Goal: Task Accomplishment & Management: Contribute content

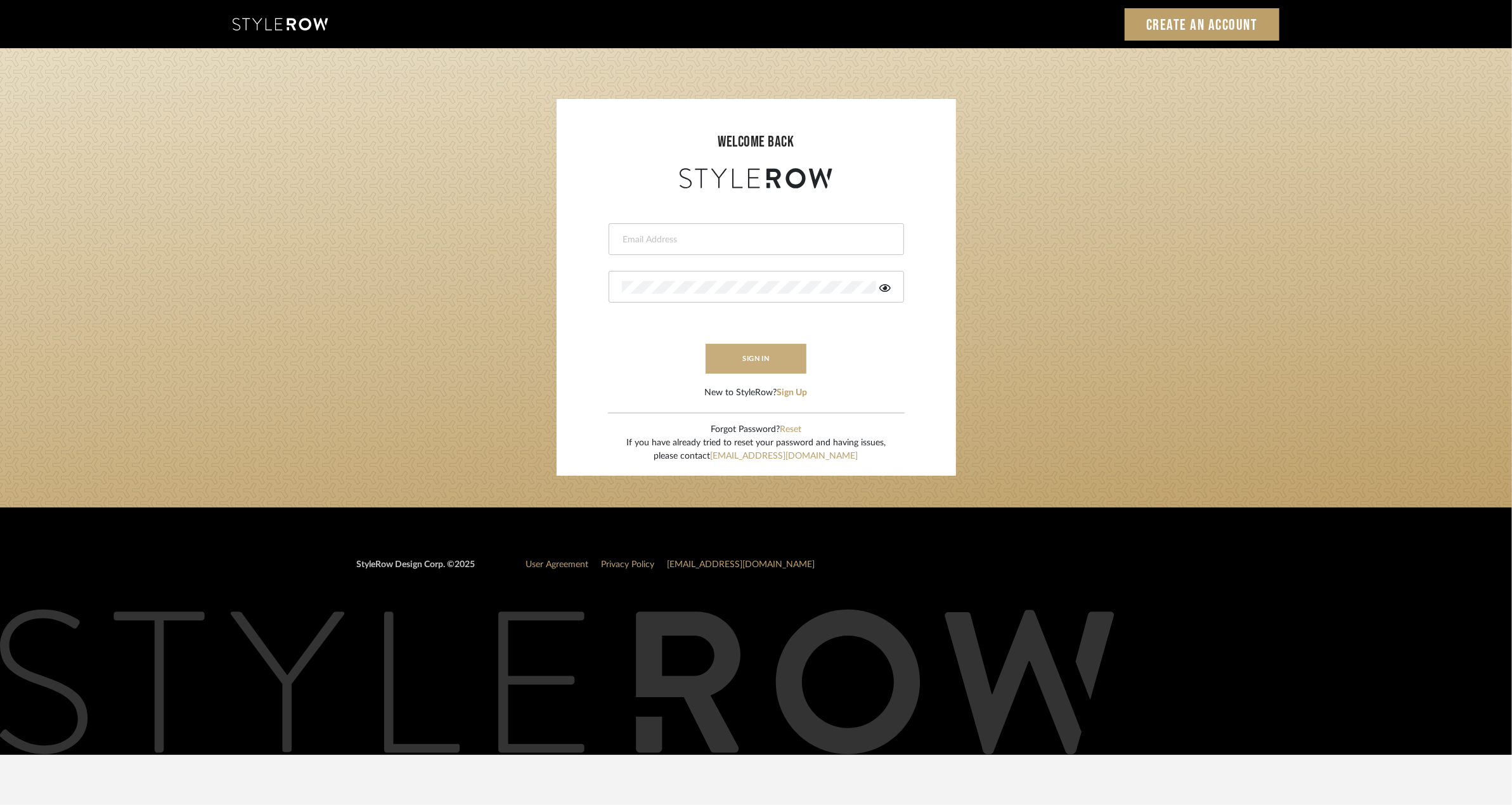
type input "[PERSON_NAME][EMAIL_ADDRESS][DOMAIN_NAME]"
click at [720, 354] on button "sign in" at bounding box center [756, 359] width 101 height 30
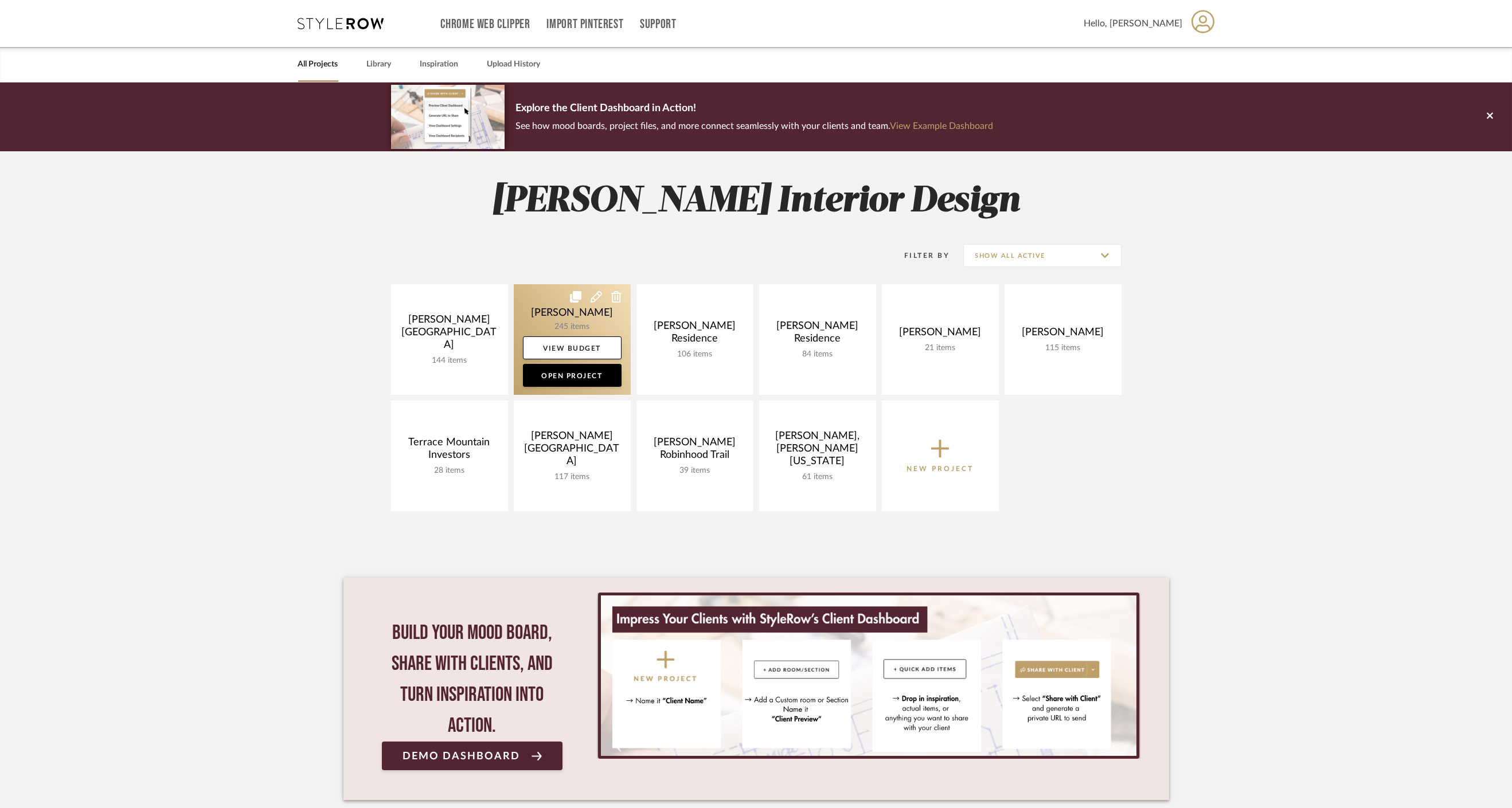
click at [562, 307] on link at bounding box center [572, 339] width 117 height 111
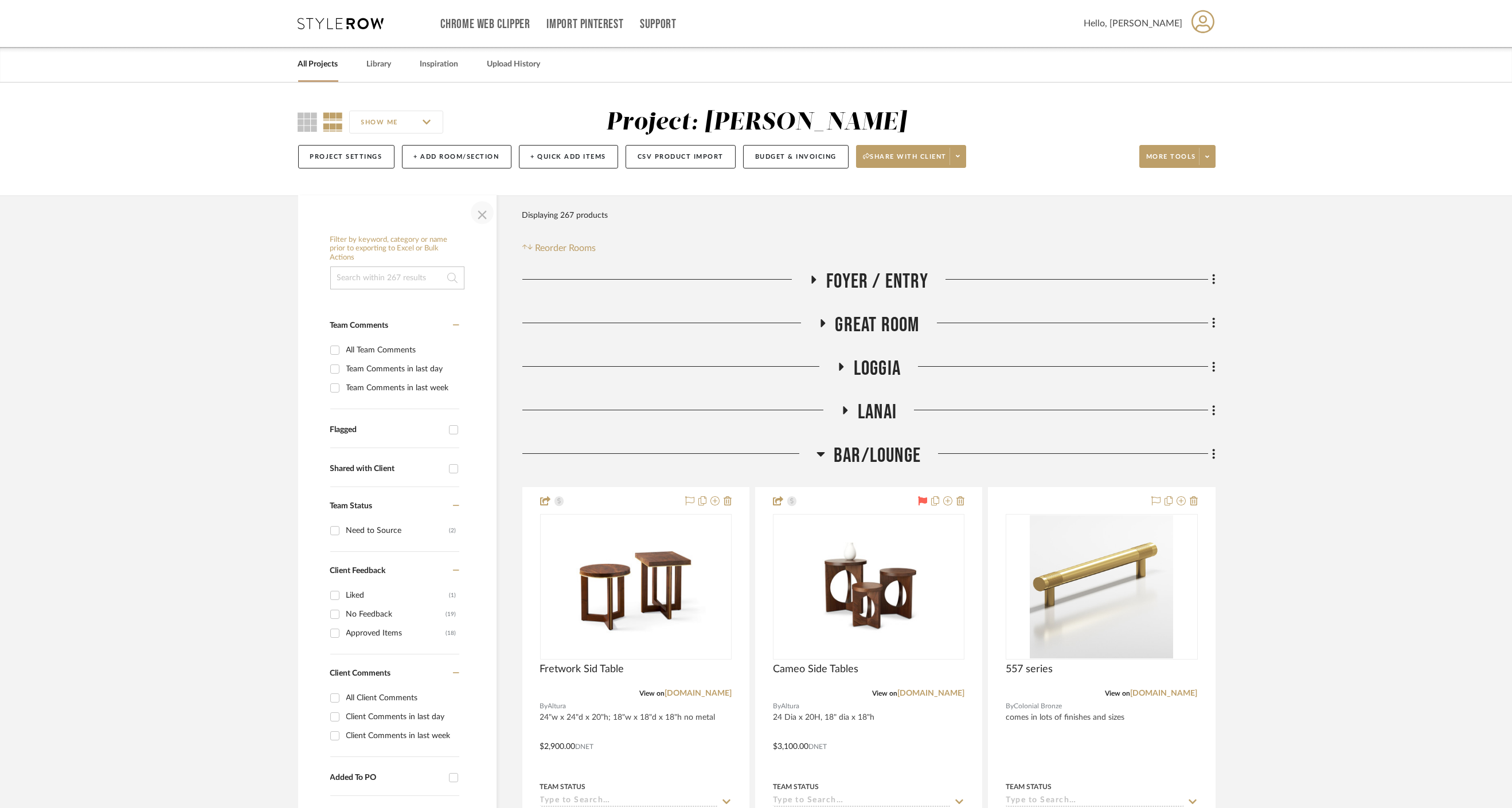
click at [473, 213] on span "button" at bounding box center [482, 212] width 28 height 28
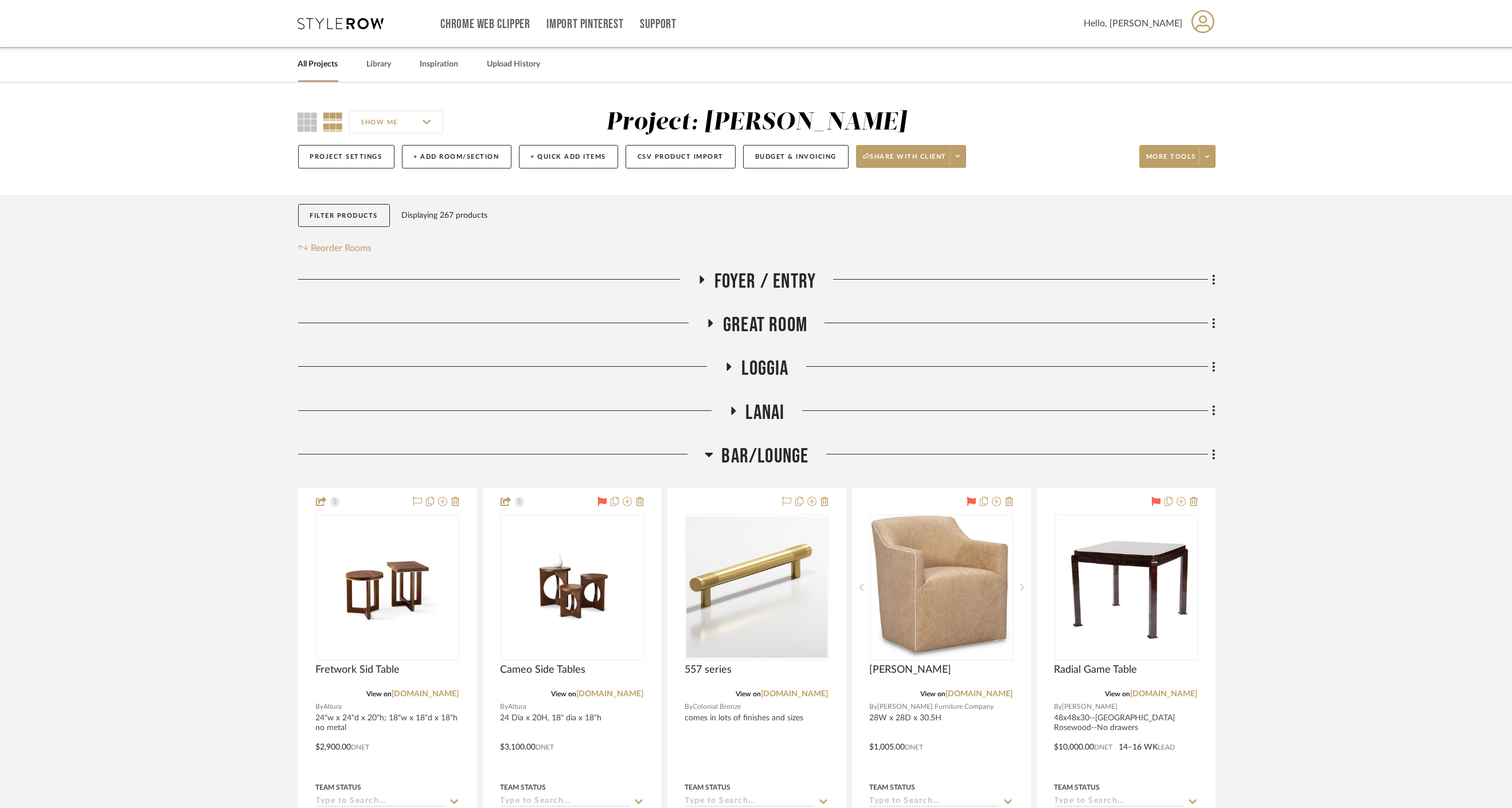
drag, startPoint x: 747, startPoint y: 459, endPoint x: 760, endPoint y: 413, distance: 47.8
click at [747, 458] on span "Bar/Lounge" at bounding box center [765, 456] width 87 height 24
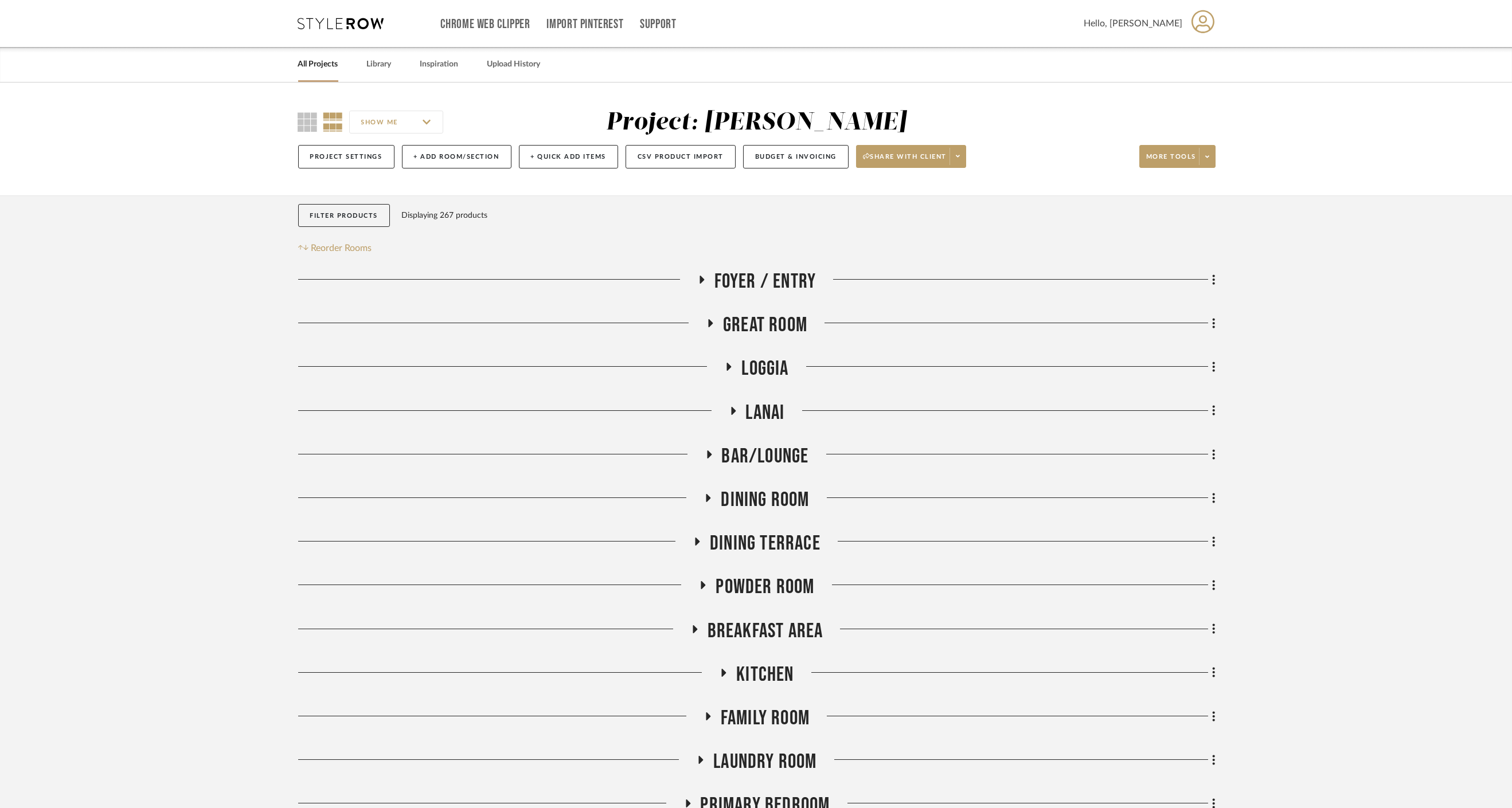
click at [758, 361] on span "Loggia" at bounding box center [764, 368] width 47 height 24
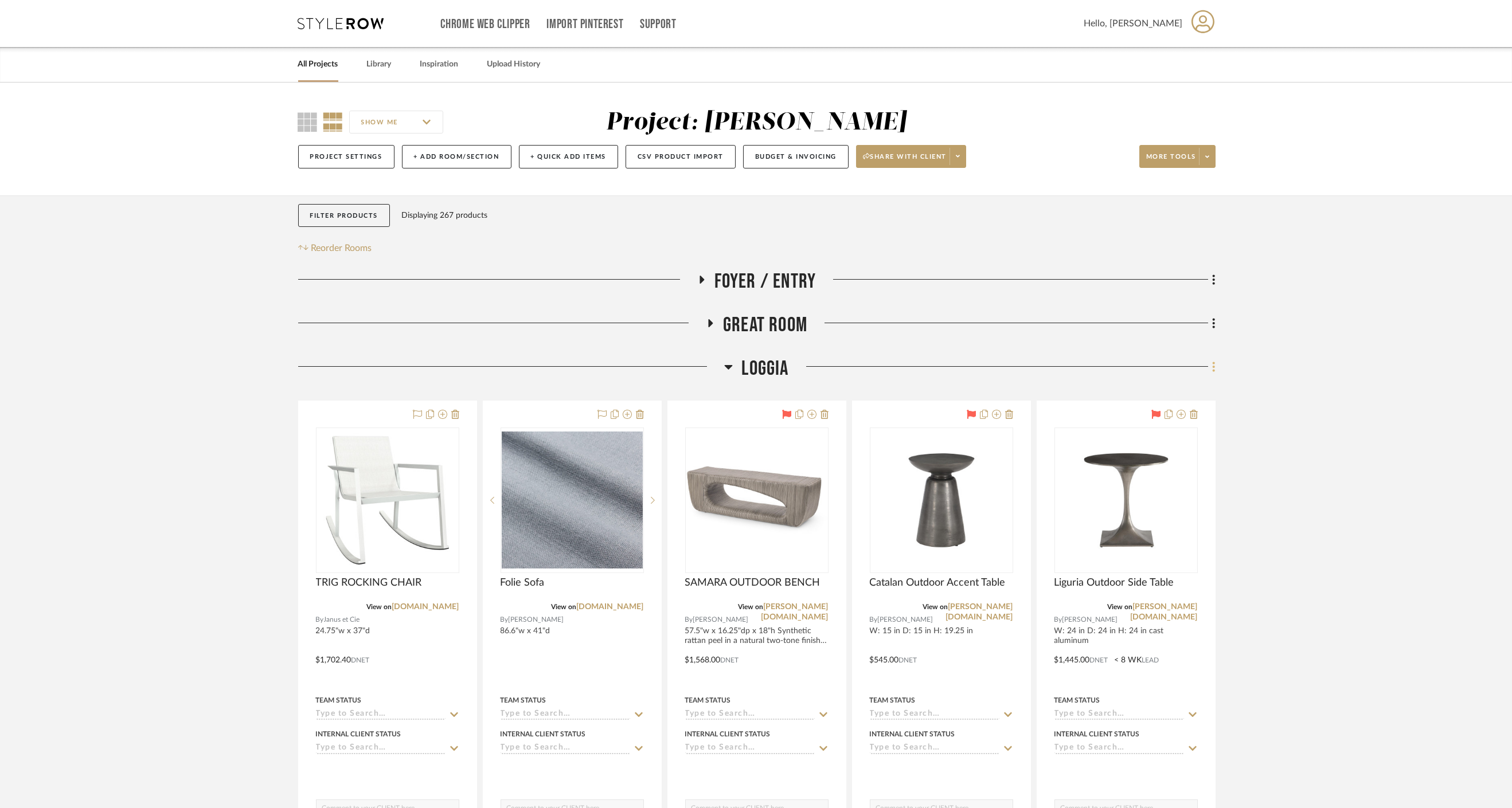
click at [1211, 366] on fa-icon at bounding box center [1211, 368] width 8 height 19
click at [1119, 394] on icon at bounding box center [1120, 391] width 7 height 8
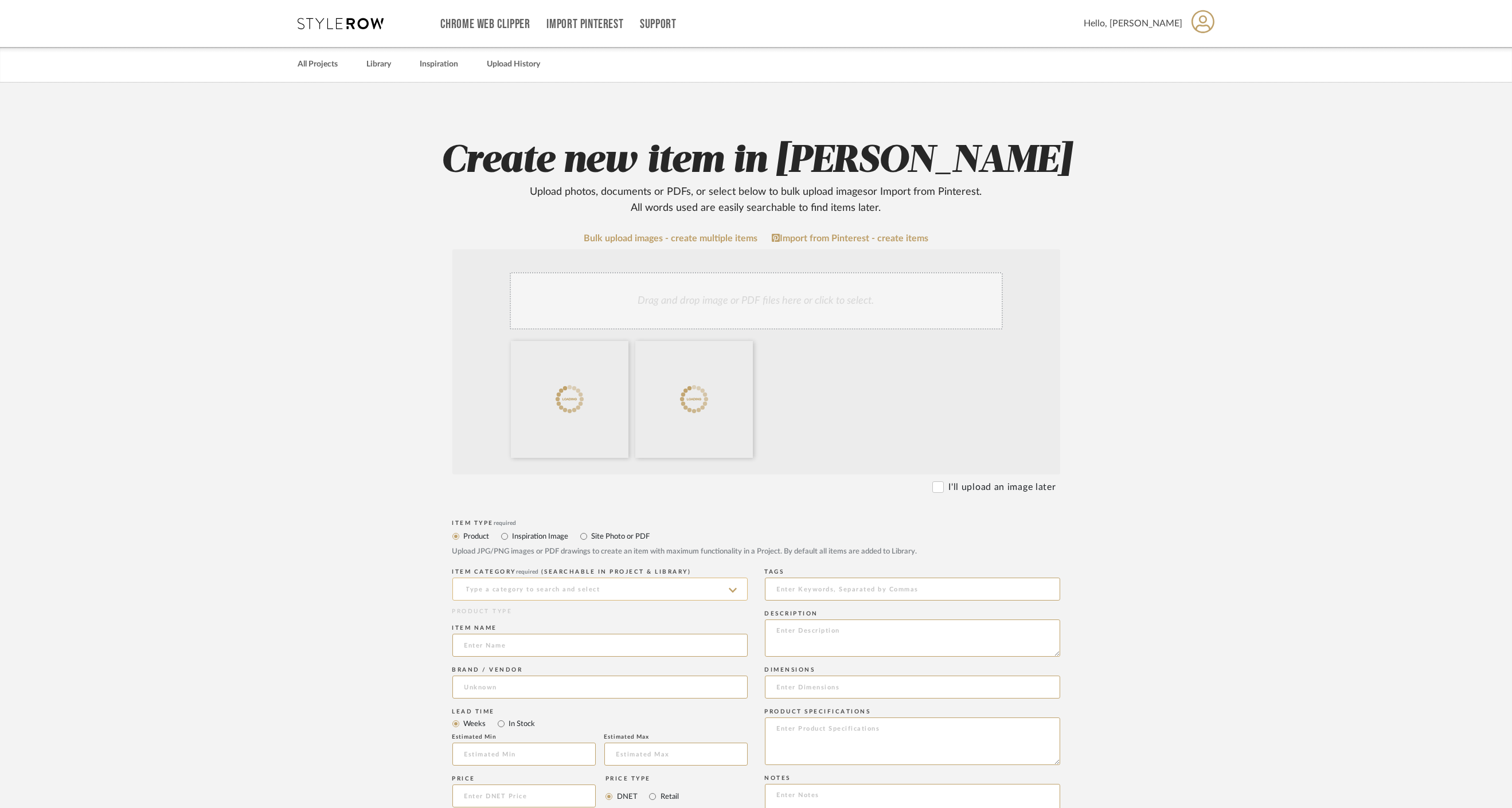
click at [669, 594] on input at bounding box center [600, 589] width 295 height 23
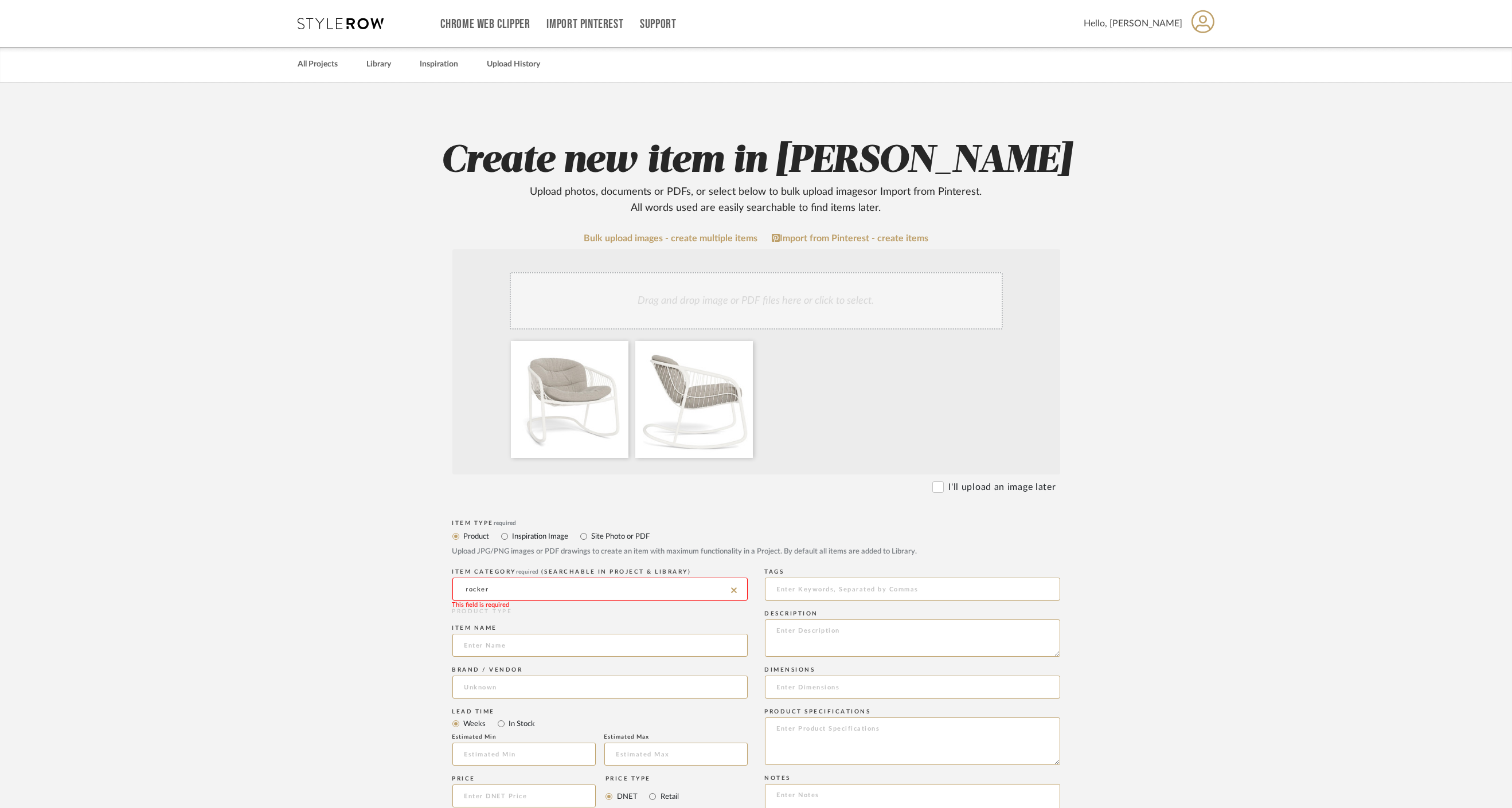
click at [527, 593] on input "rocker" at bounding box center [600, 589] width 295 height 23
click at [527, 618] on span "Rocking Chairs" at bounding box center [498, 619] width 68 height 8
type input "Rocking Chairs"
click at [509, 645] on input at bounding box center [600, 645] width 295 height 23
paste input "Palmera® Rocking Chair"
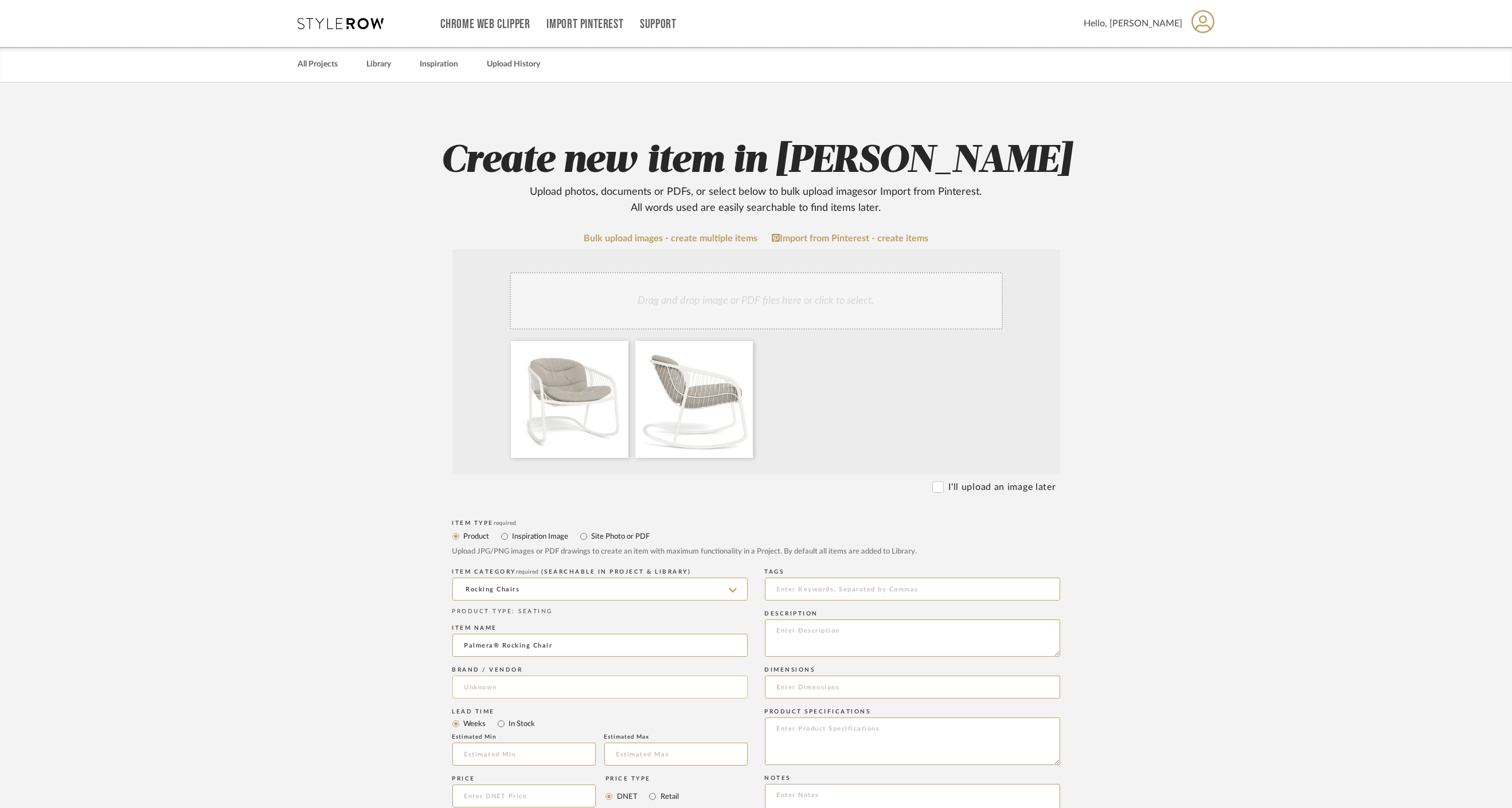
type input "Palmera® Rocking Chair"
click at [502, 685] on input at bounding box center [600, 686] width 295 height 23
click at [518, 719] on span "Pavilion Furniture" at bounding box center [508, 718] width 68 height 10
type input "Pavilion Furniture"
click at [817, 633] on textarea at bounding box center [912, 638] width 295 height 37
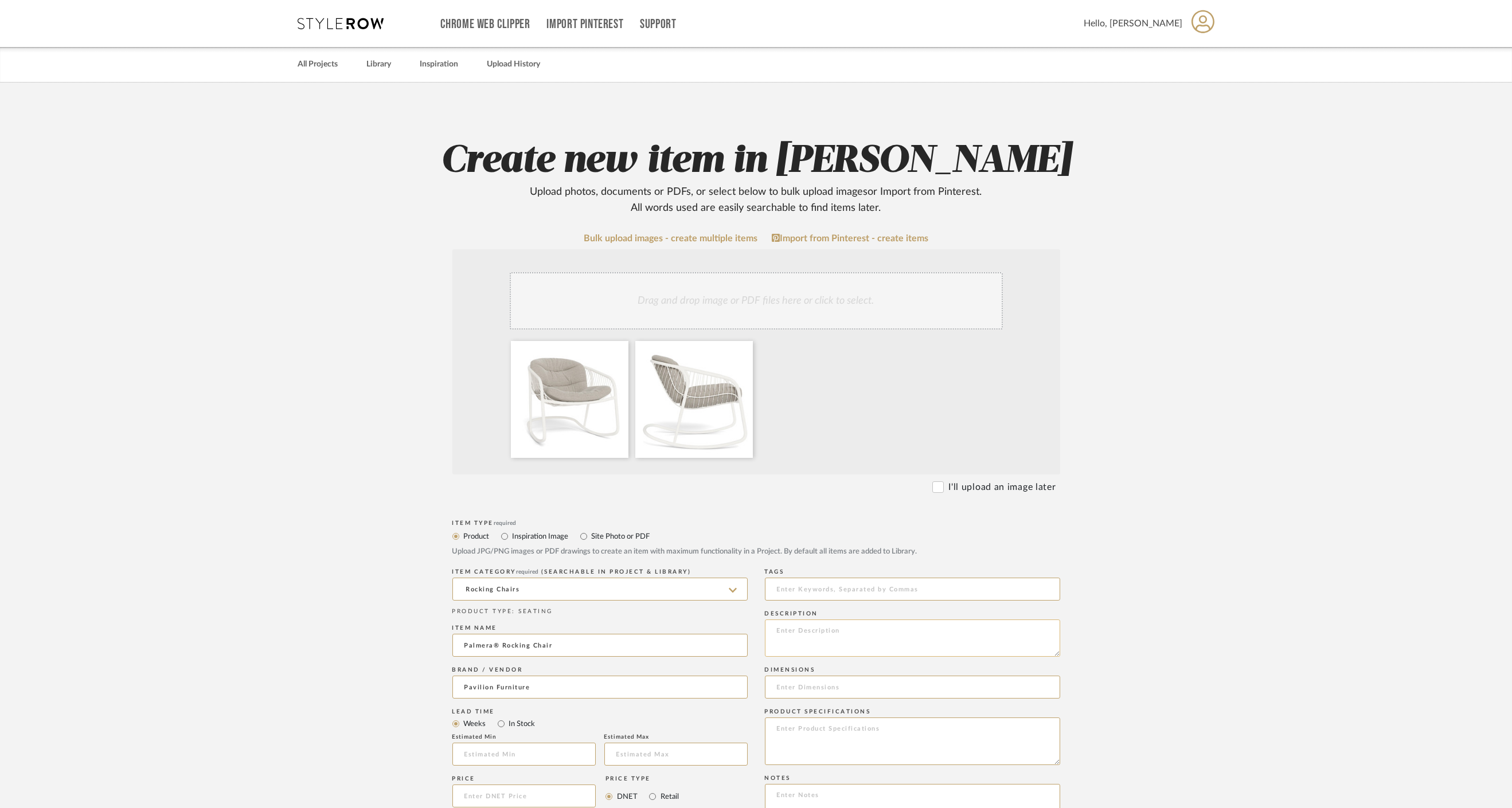
paste textarea "Width: 27.5" Depth: 34" Height: 30""
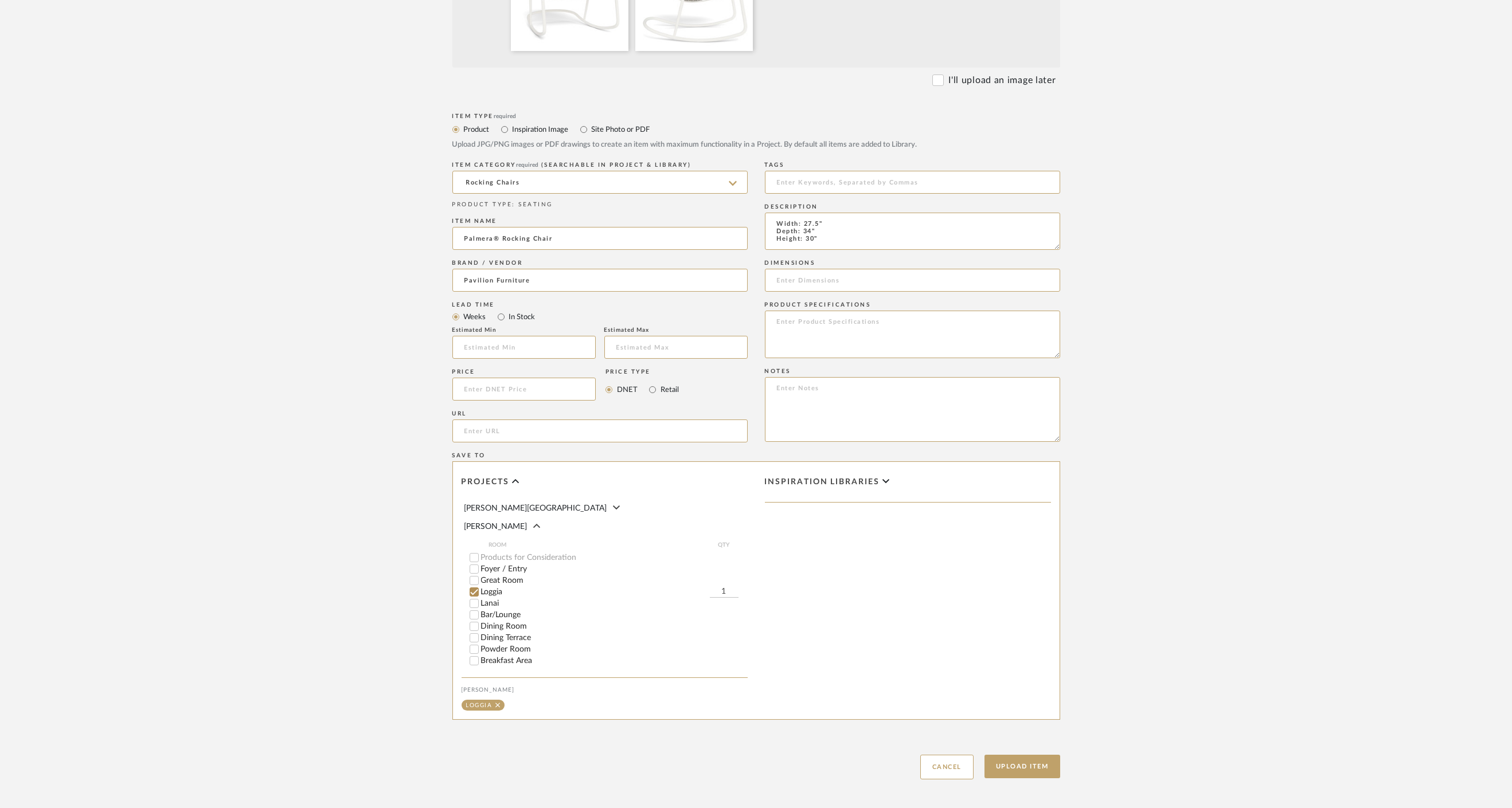
scroll to position [462, 0]
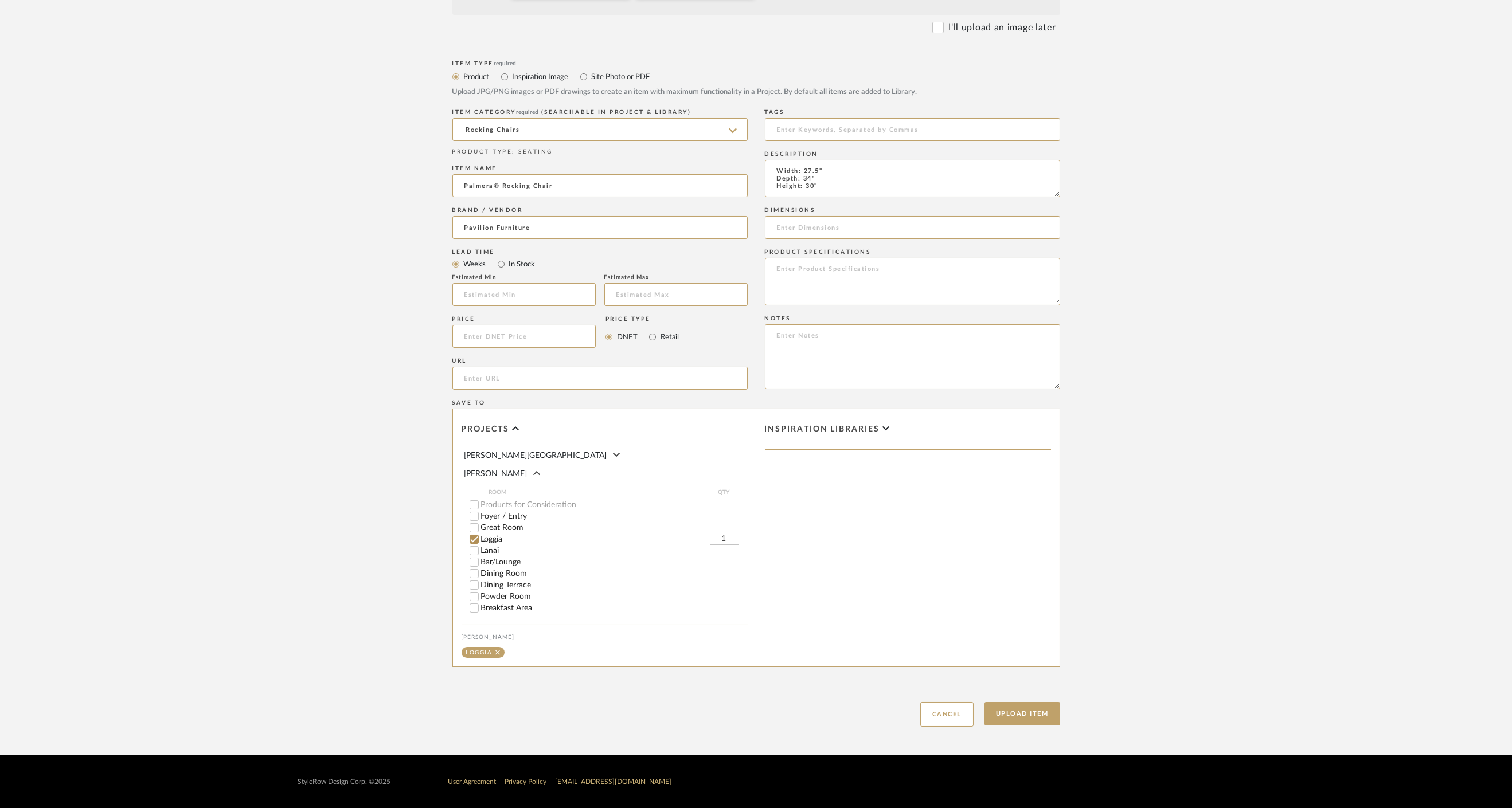
type textarea "Width: 27.5" Depth: 34" Height: 30""
click at [1055, 697] on div "Upload Item Cancel" at bounding box center [756, 700] width 608 height 53
click at [1033, 723] on button "Upload Item" at bounding box center [1022, 714] width 75 height 23
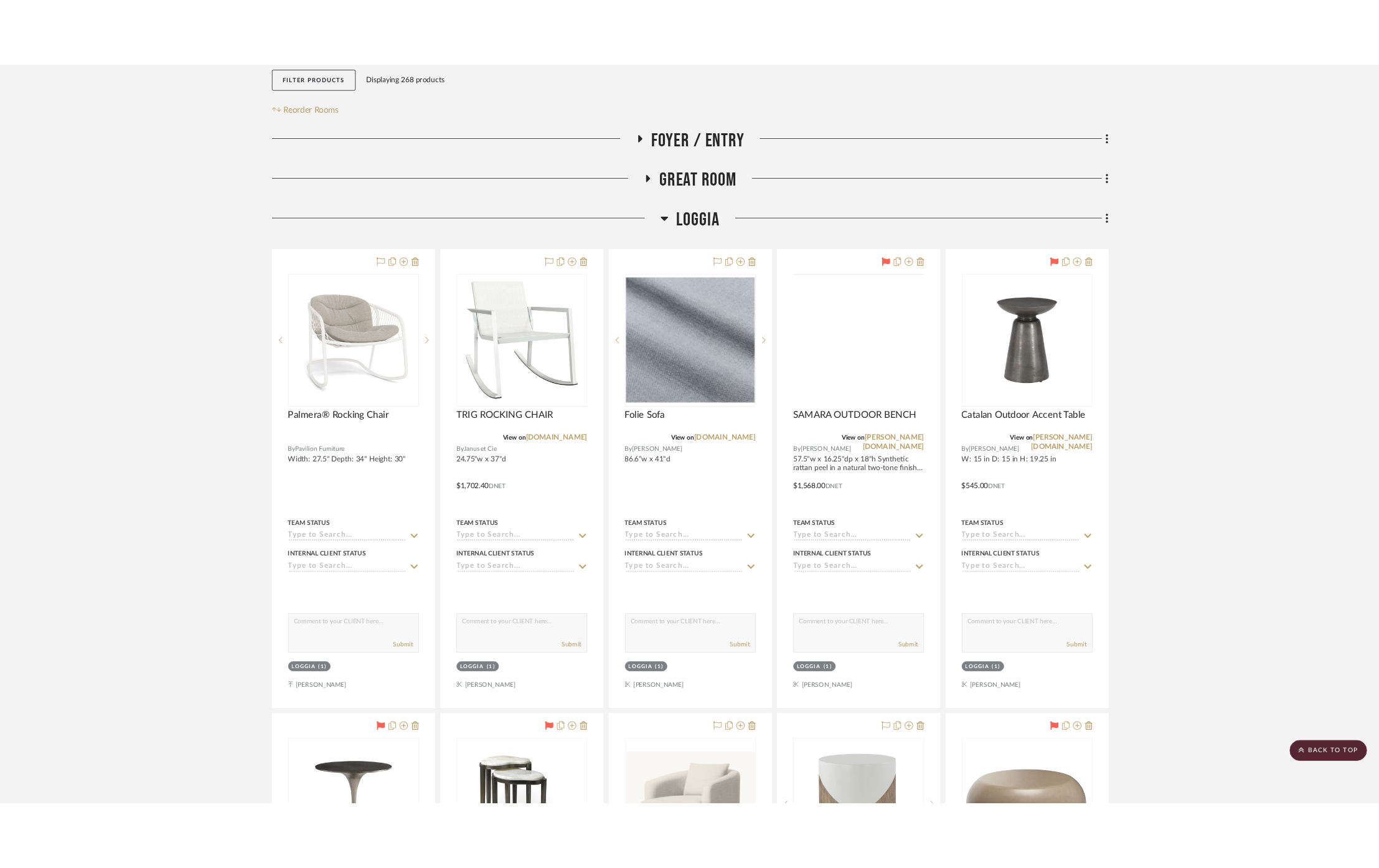
scroll to position [179, 0]
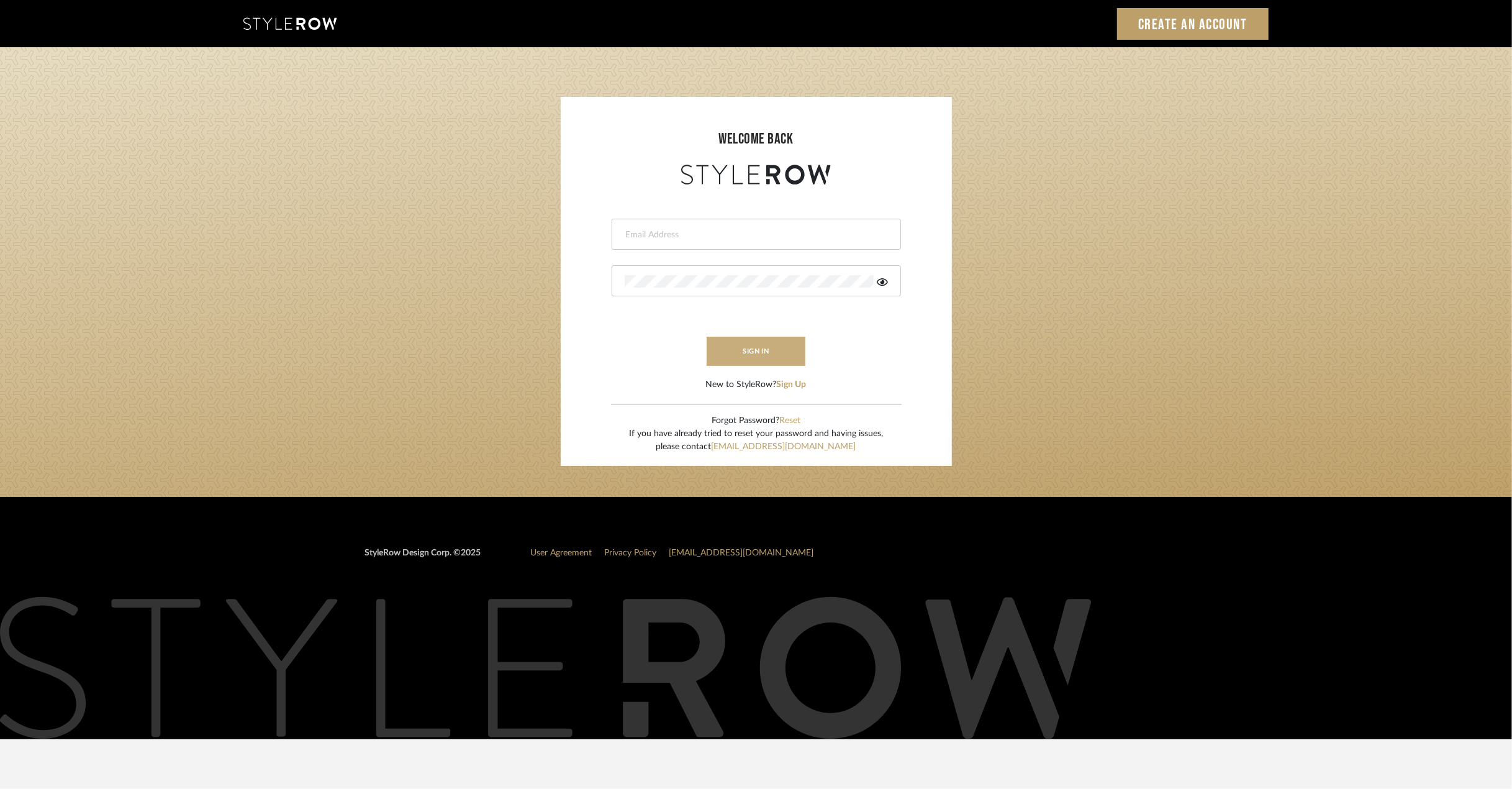
type input "[PERSON_NAME][EMAIL_ADDRESS][DOMAIN_NAME]"
click at [776, 345] on button "sign in" at bounding box center [755, 351] width 99 height 29
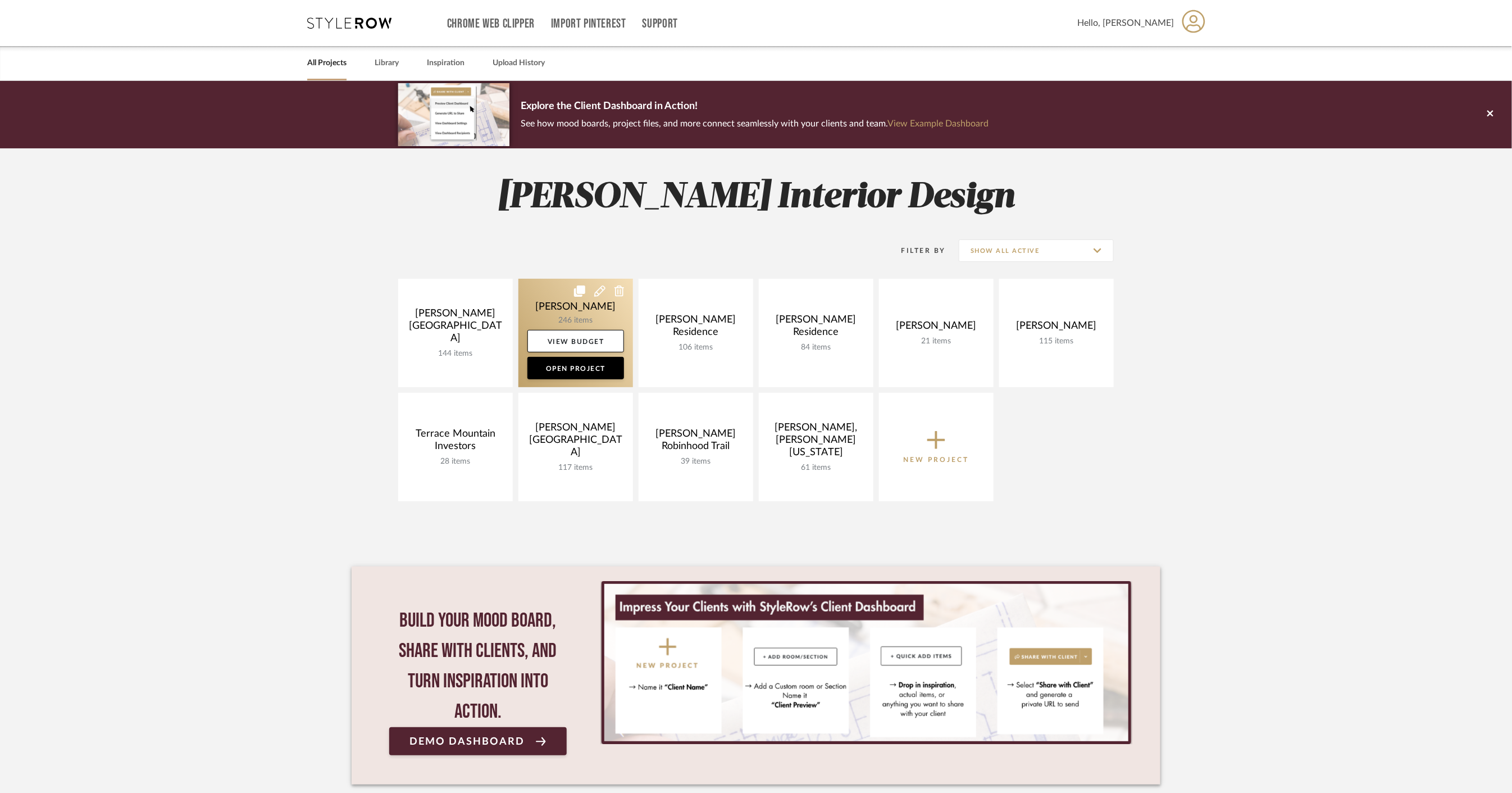
click at [563, 299] on link at bounding box center [576, 333] width 115 height 108
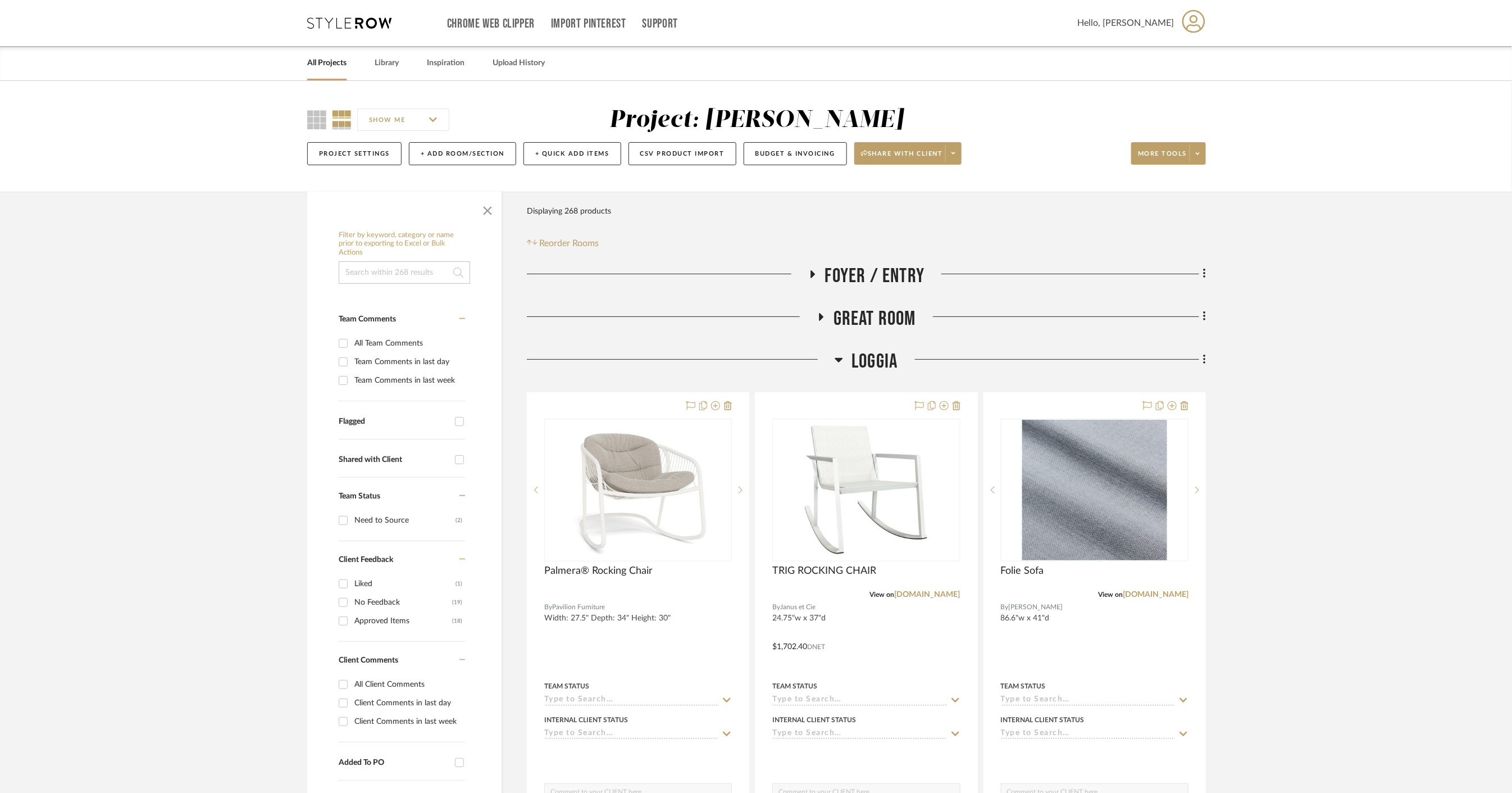
click at [875, 360] on span "Loggia" at bounding box center [875, 361] width 46 height 24
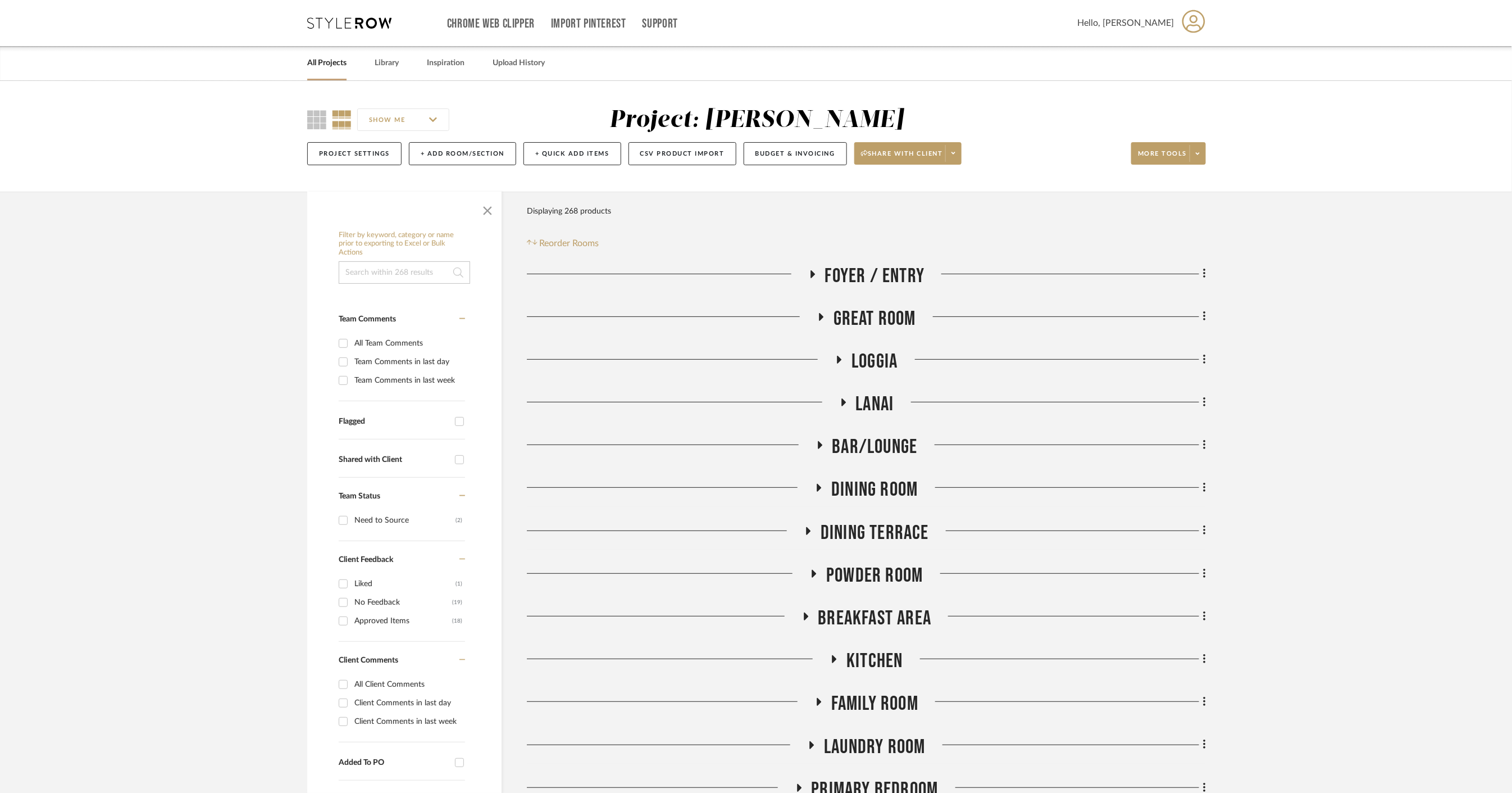
click at [839, 317] on span "Great Room" at bounding box center [875, 318] width 83 height 24
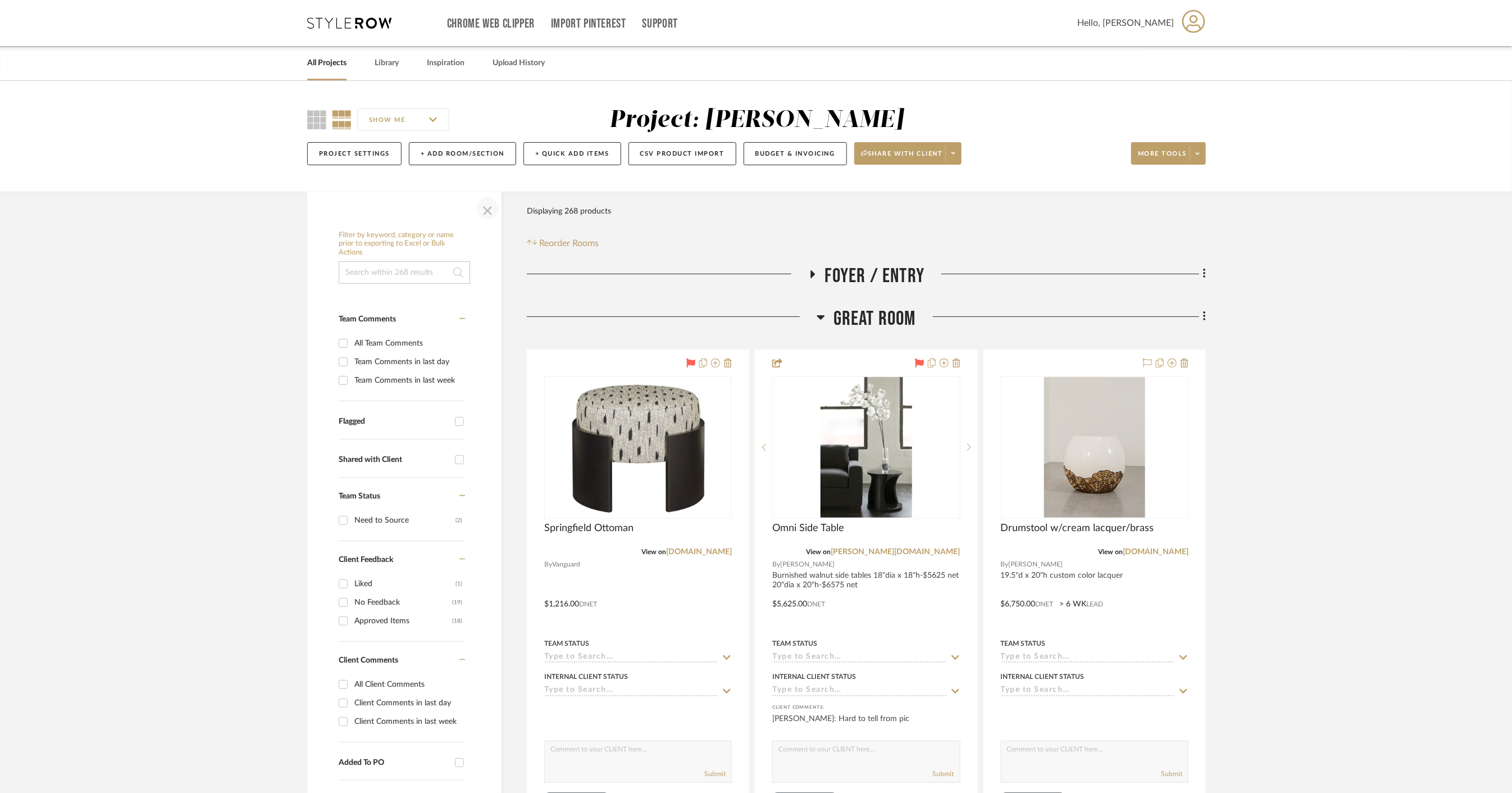
click at [492, 206] on span "button" at bounding box center [487, 208] width 27 height 27
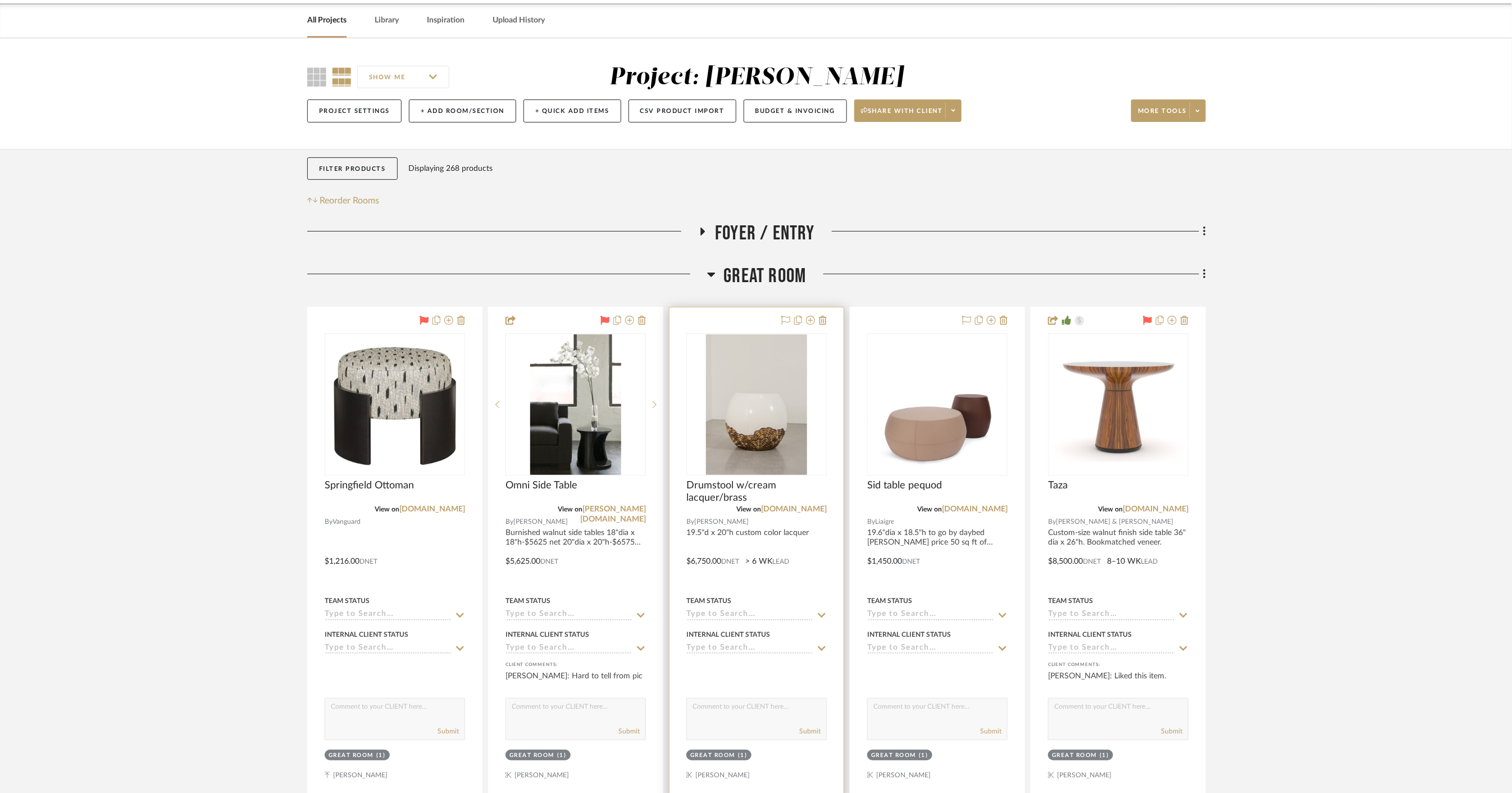
scroll to position [62, 0]
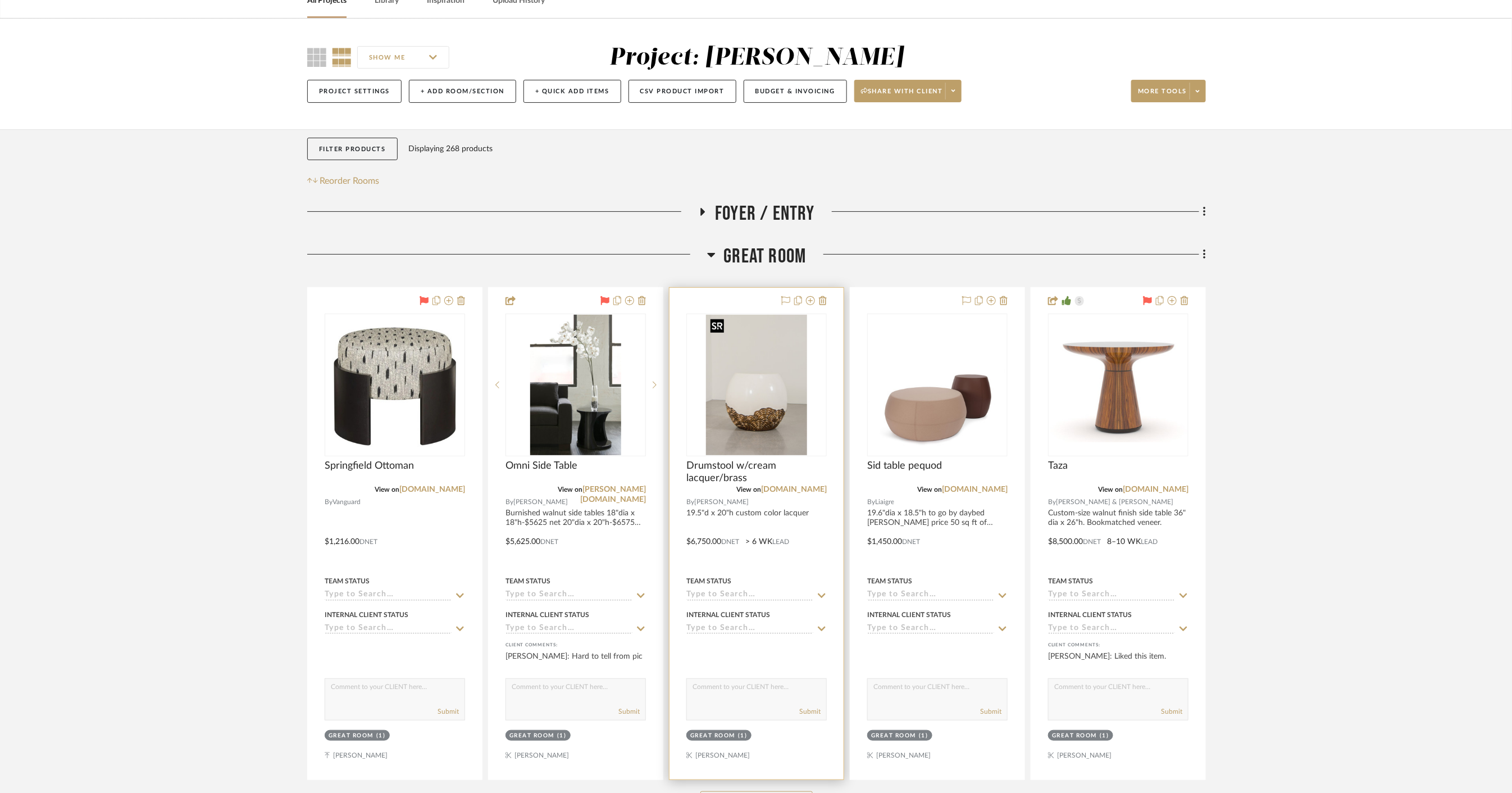
click at [776, 405] on img "0" at bounding box center [756, 385] width 101 height 141
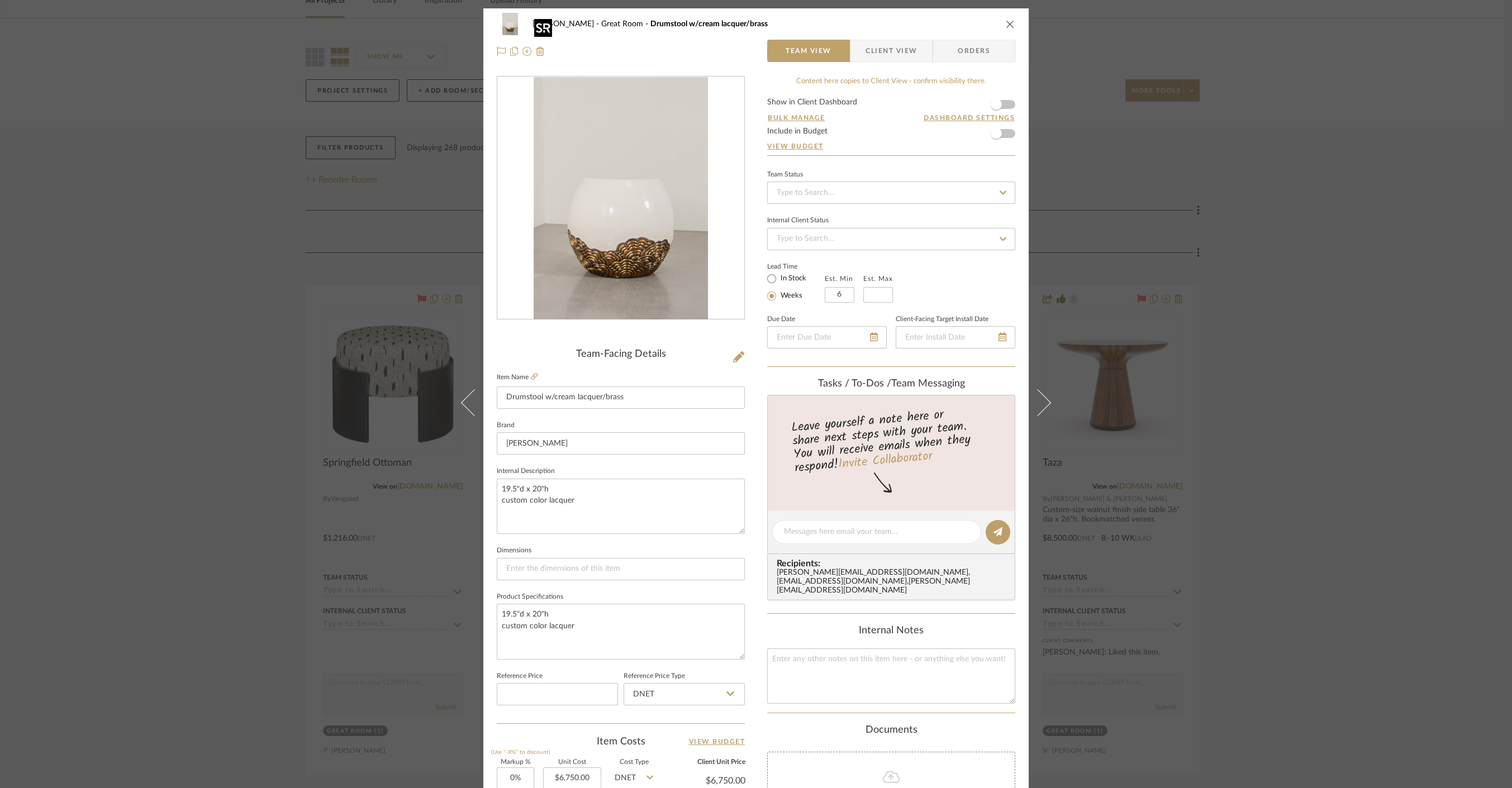
click at [652, 318] on img "0" at bounding box center [620, 198] width 174 height 243
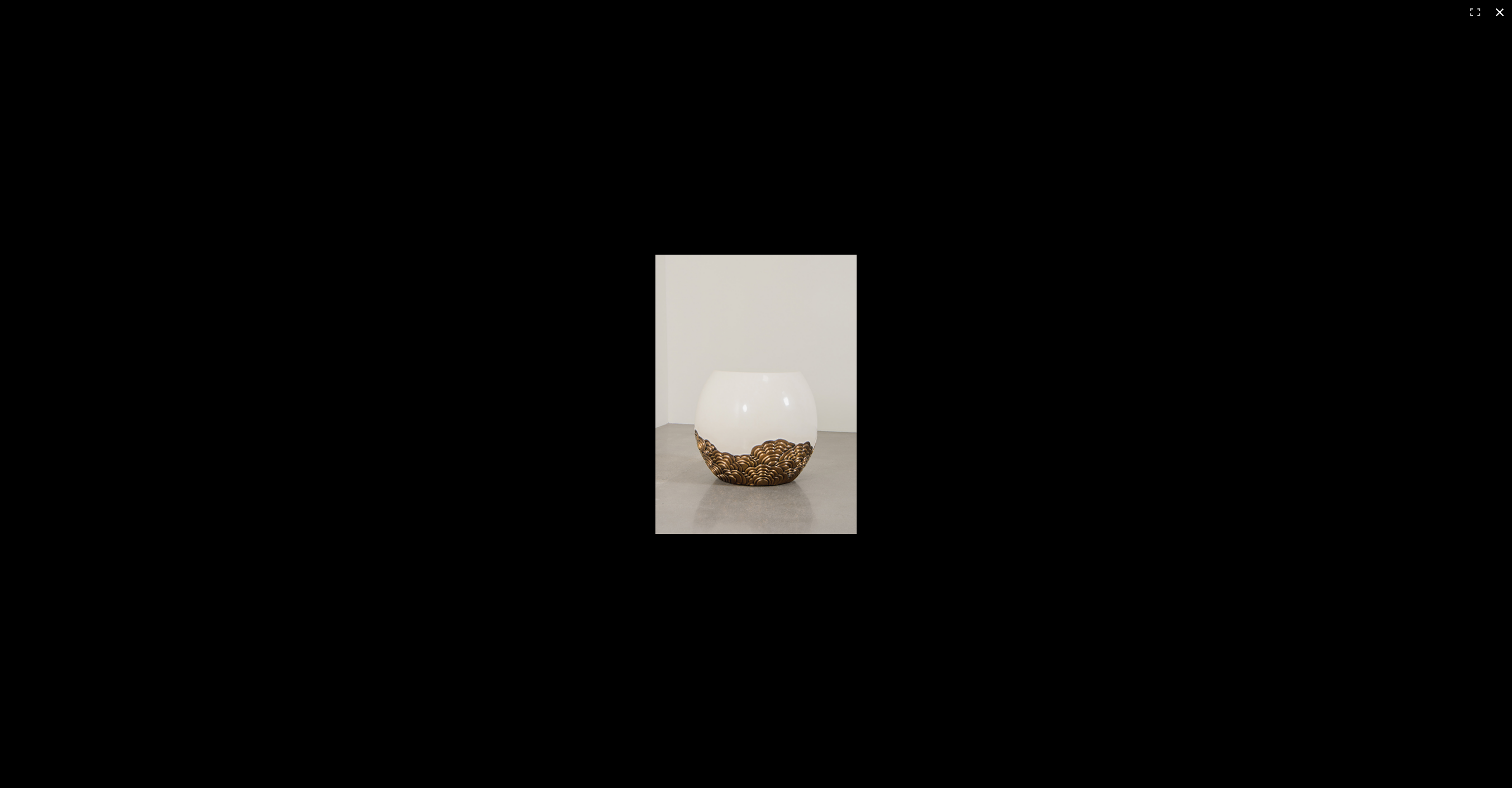
click at [372, 501] on div at bounding box center [756, 394] width 1512 height 788
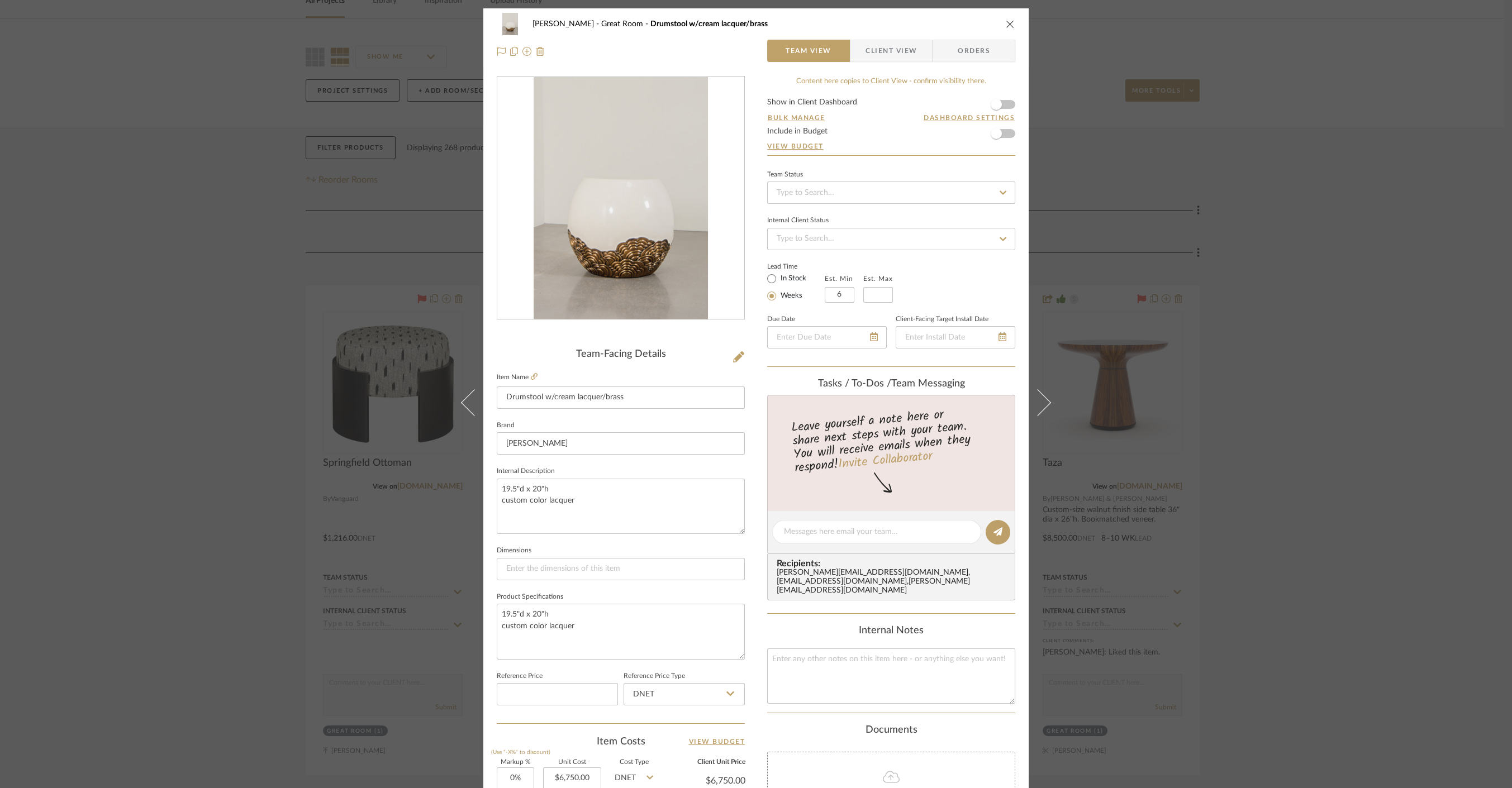
click at [325, 451] on div "Cawley Gillon Great Room Drumstool w/cream lacquer/brass Team View Client View …" at bounding box center [756, 394] width 1512 height 788
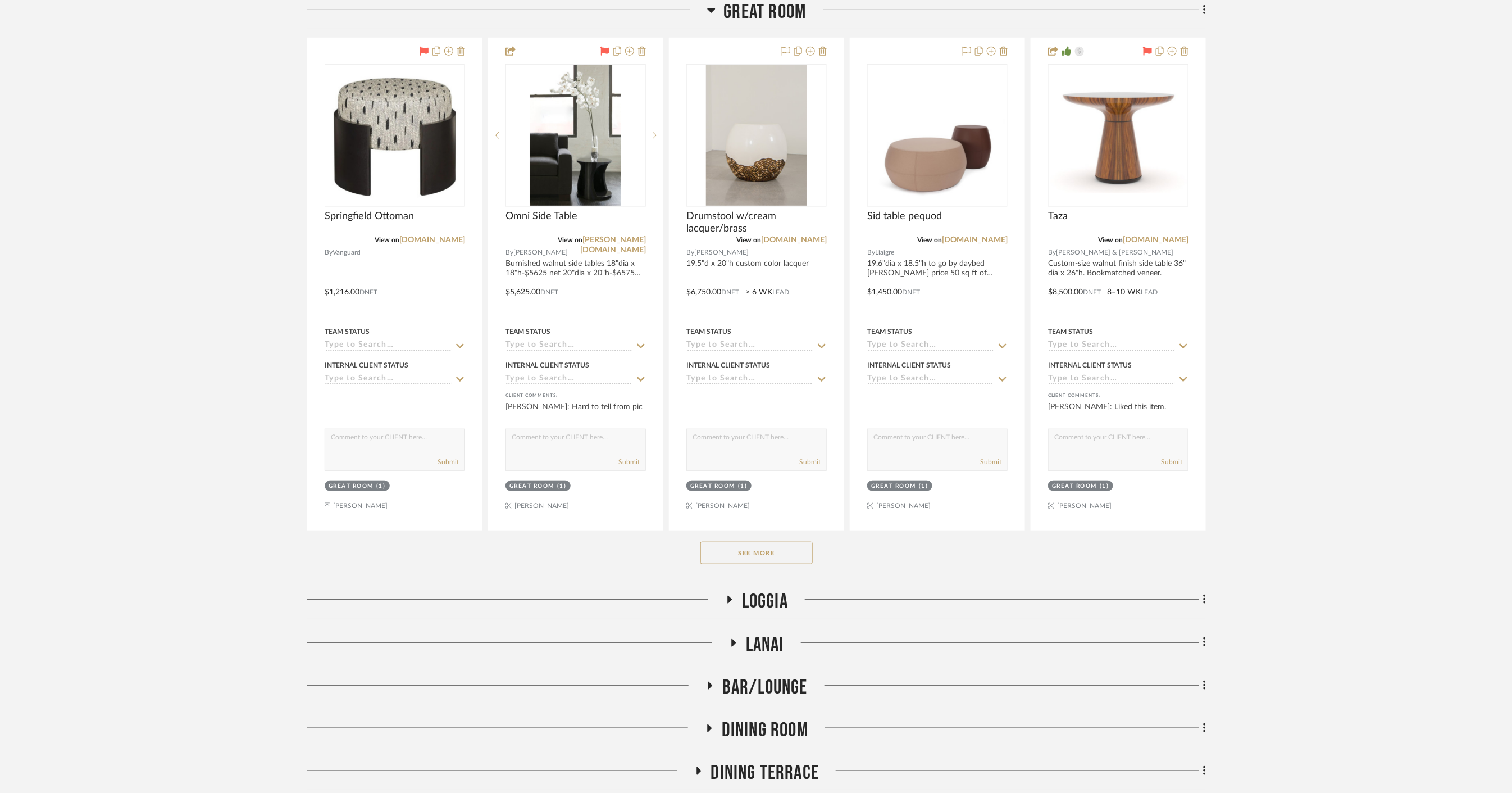
scroll to position [499, 0]
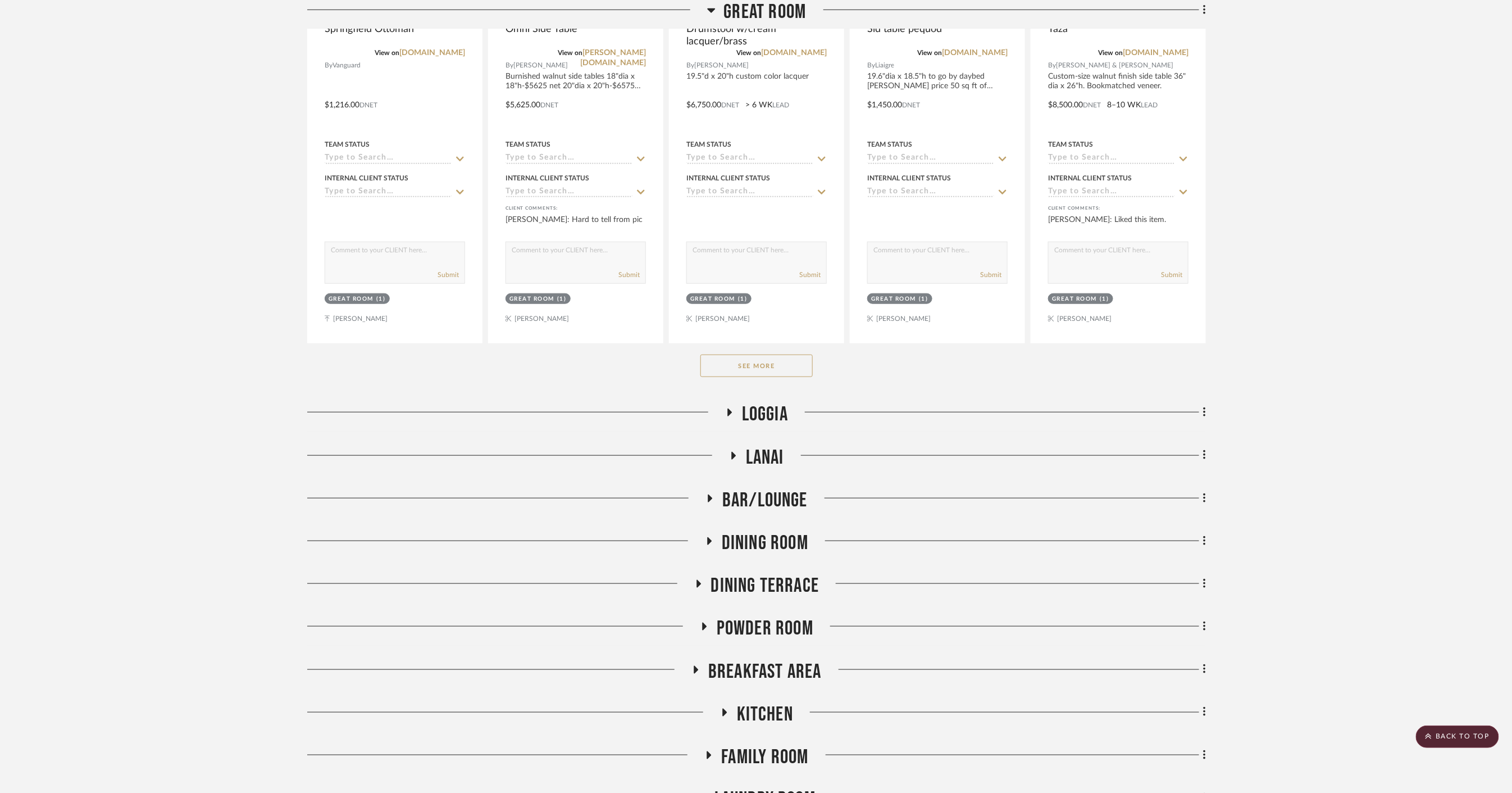
drag, startPoint x: 763, startPoint y: 365, endPoint x: 1027, endPoint y: 349, distance: 264.5
click at [763, 365] on button "See More" at bounding box center [756, 366] width 113 height 22
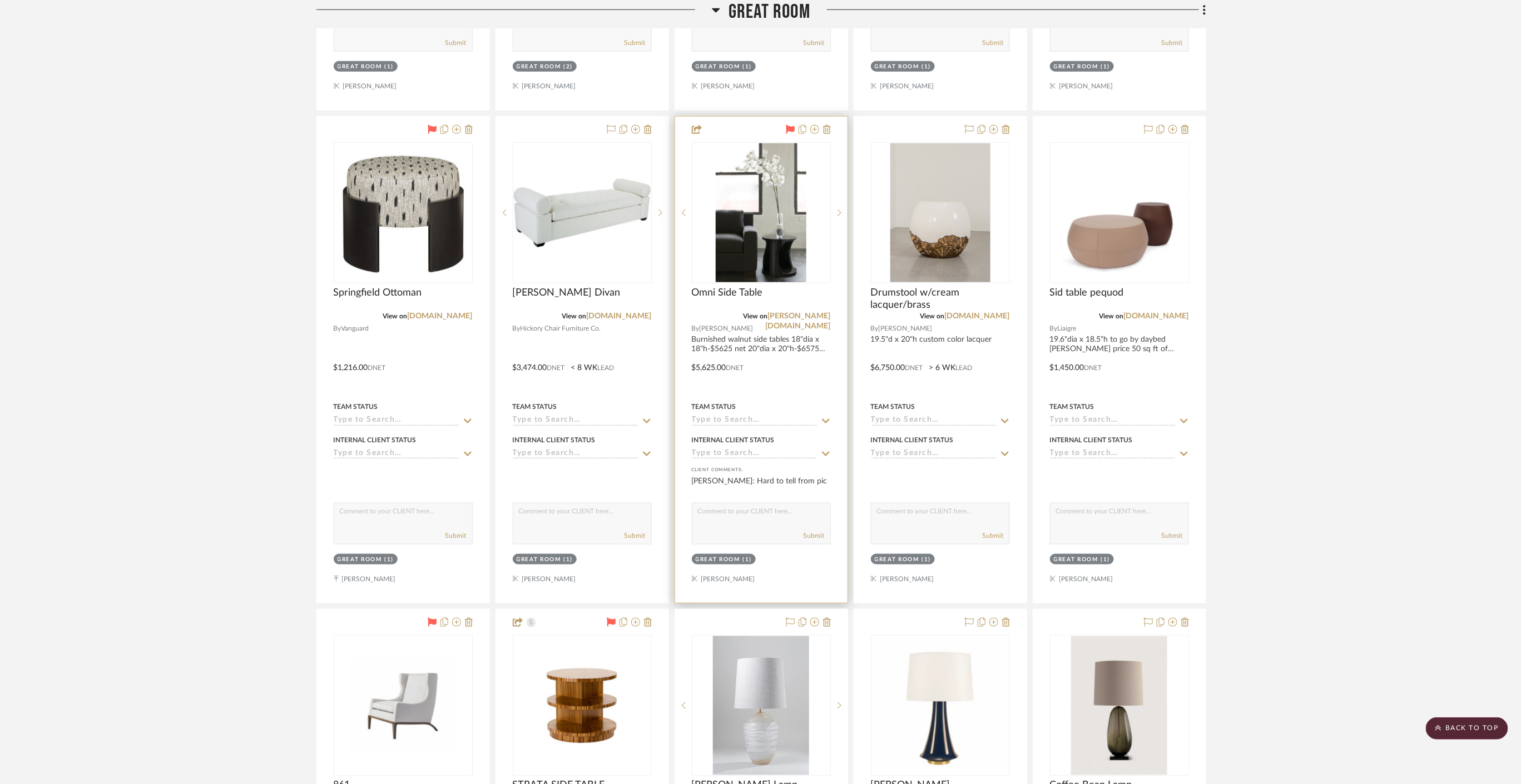
scroll to position [617, 0]
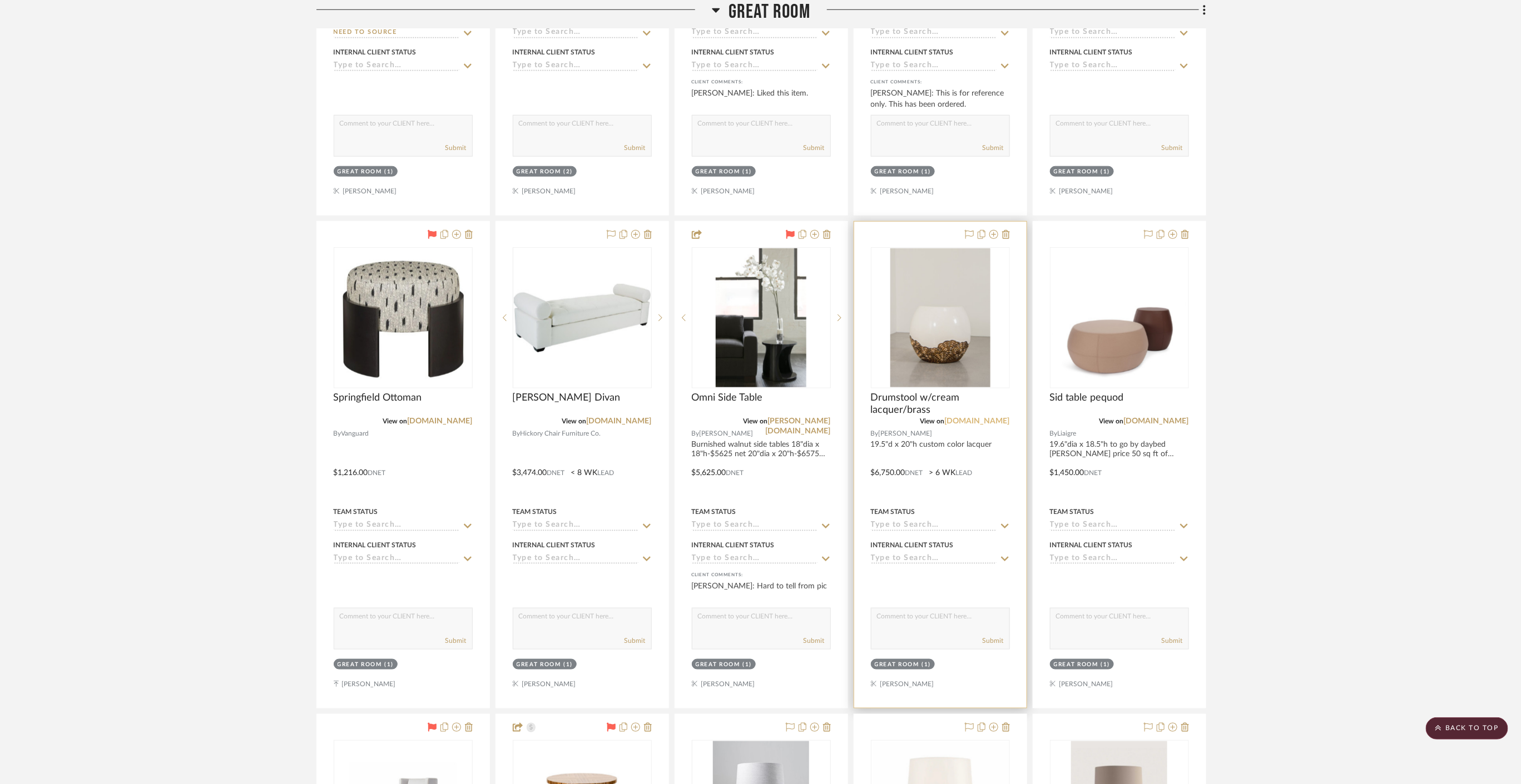
click at [988, 421] on link "robertkuo.com" at bounding box center [977, 422] width 65 height 8
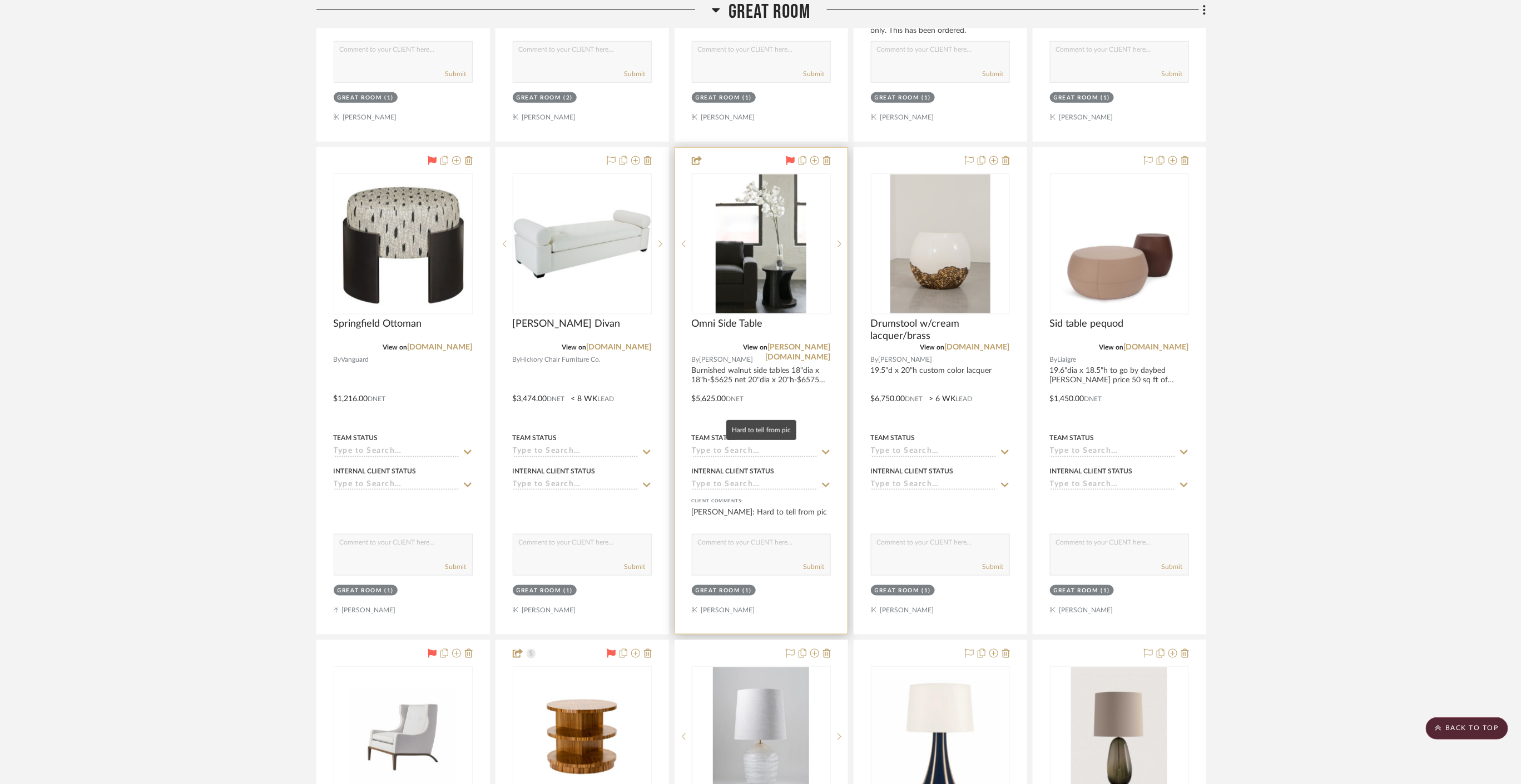
scroll to position [803, 0]
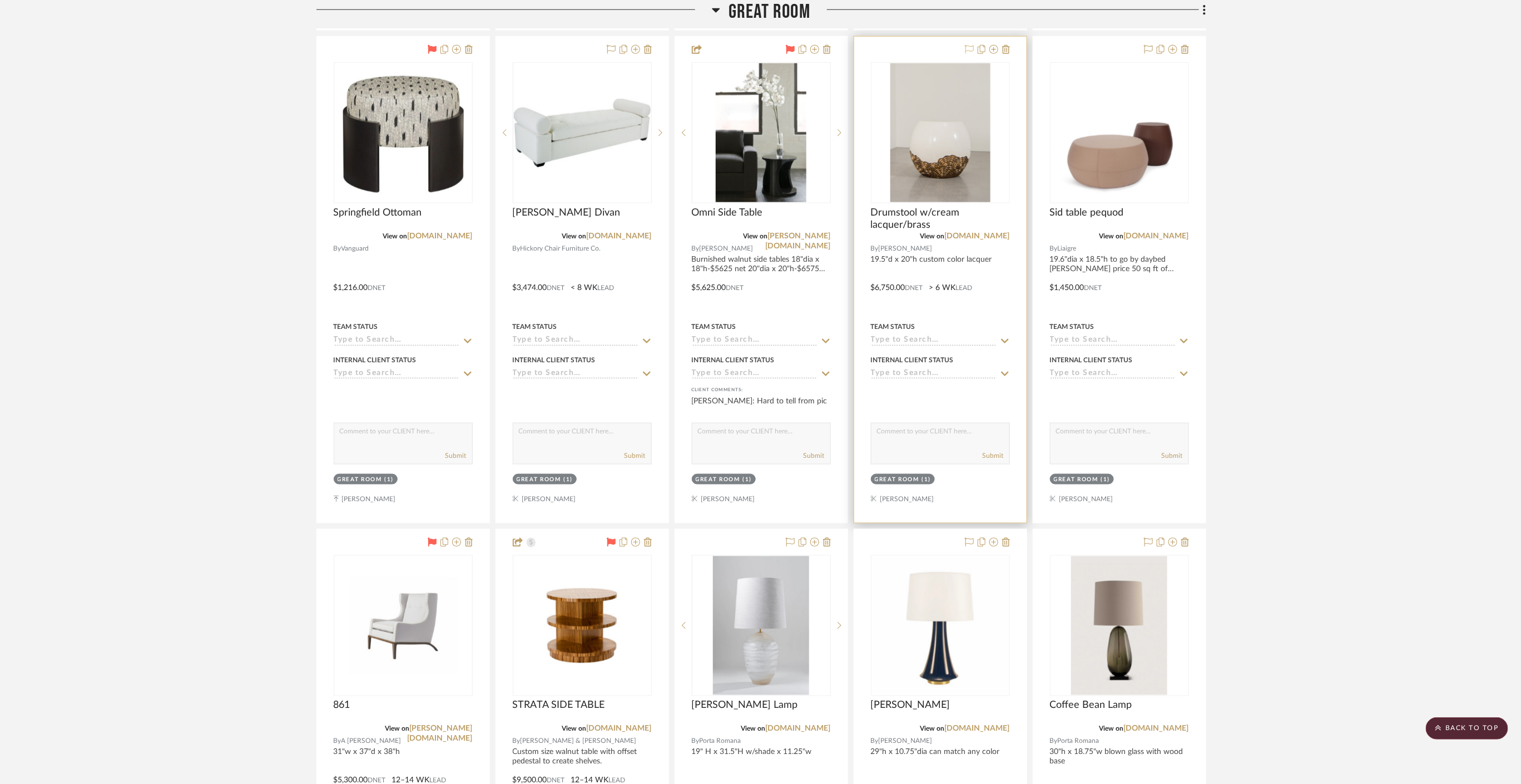
click at [965, 48] on icon at bounding box center [969, 49] width 9 height 9
click at [969, 47] on icon at bounding box center [969, 49] width 9 height 9
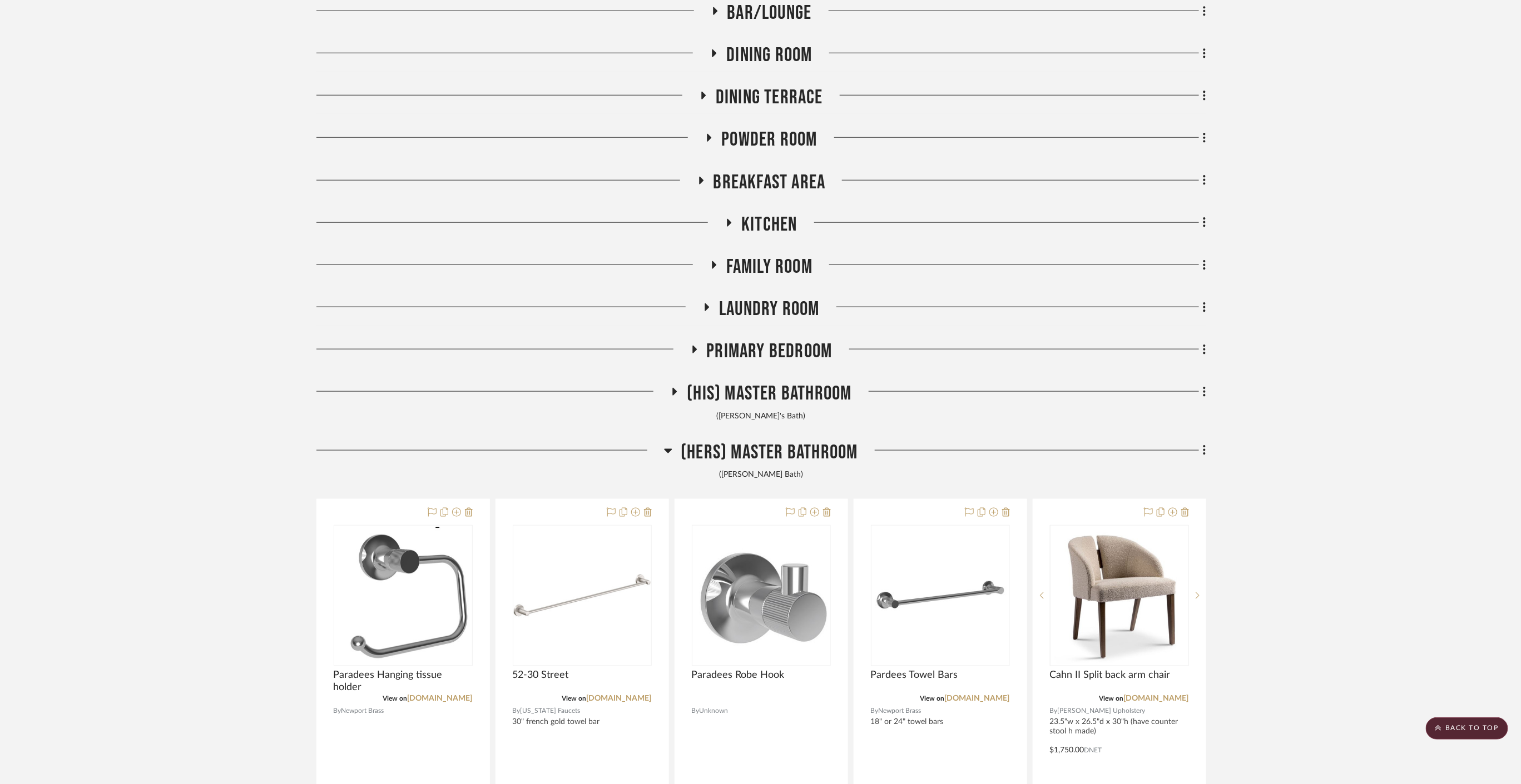
scroll to position [3581, 0]
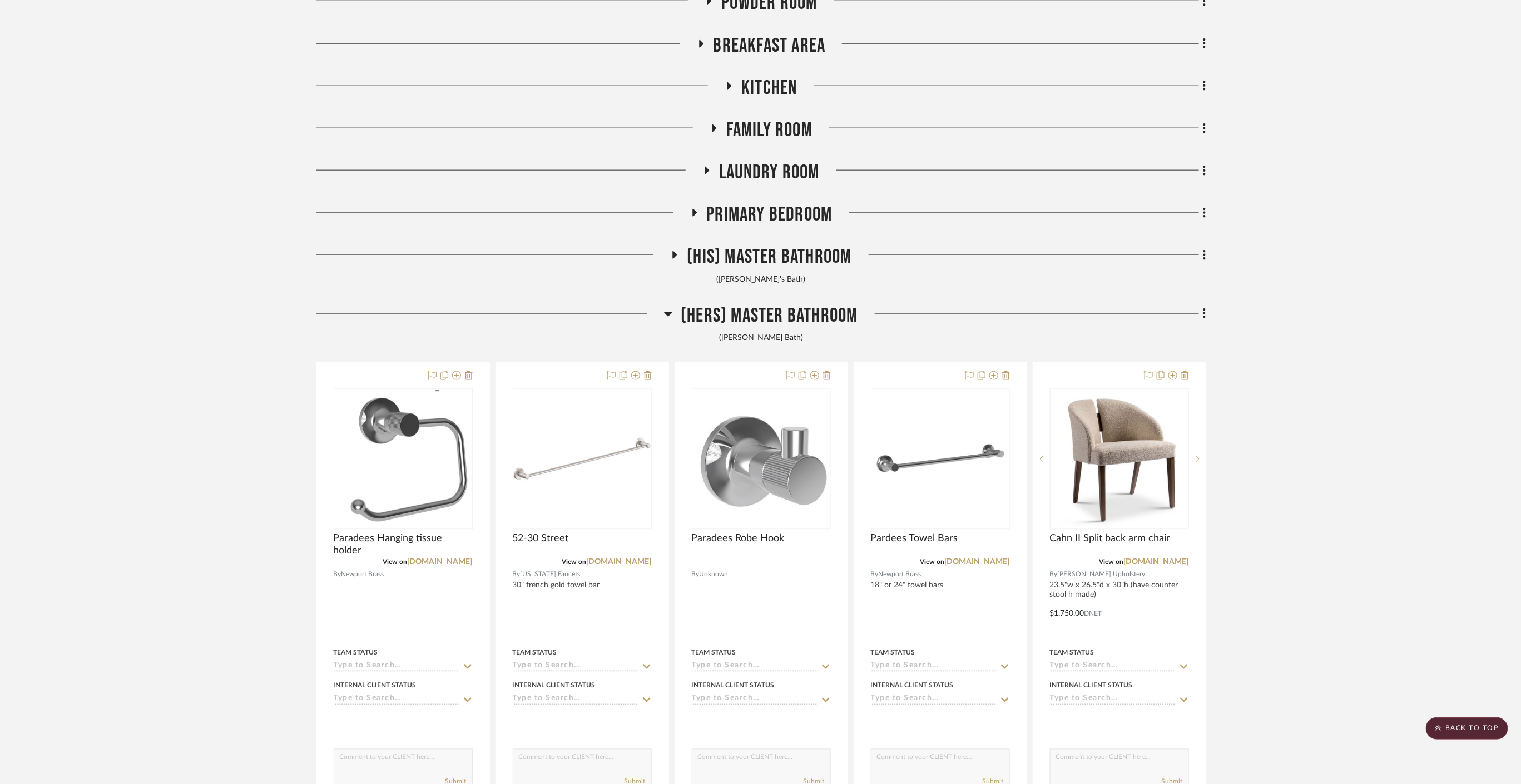
drag, startPoint x: 734, startPoint y: 309, endPoint x: 730, endPoint y: 314, distance: 6.4
click at [732, 312] on span "(Hers) Master Bathroom" at bounding box center [769, 315] width 177 height 24
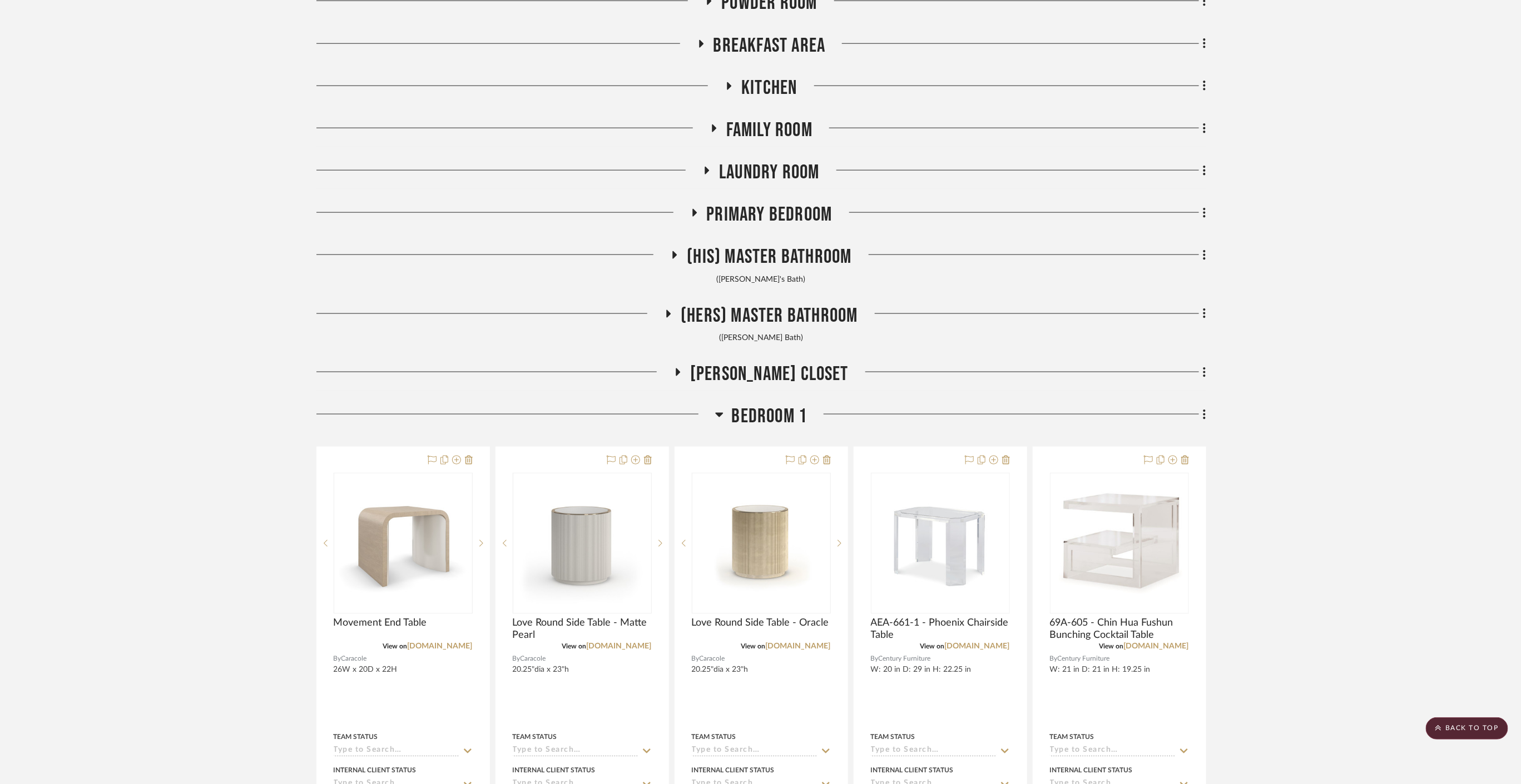
click at [754, 418] on span "Bedroom 1" at bounding box center [769, 416] width 76 height 24
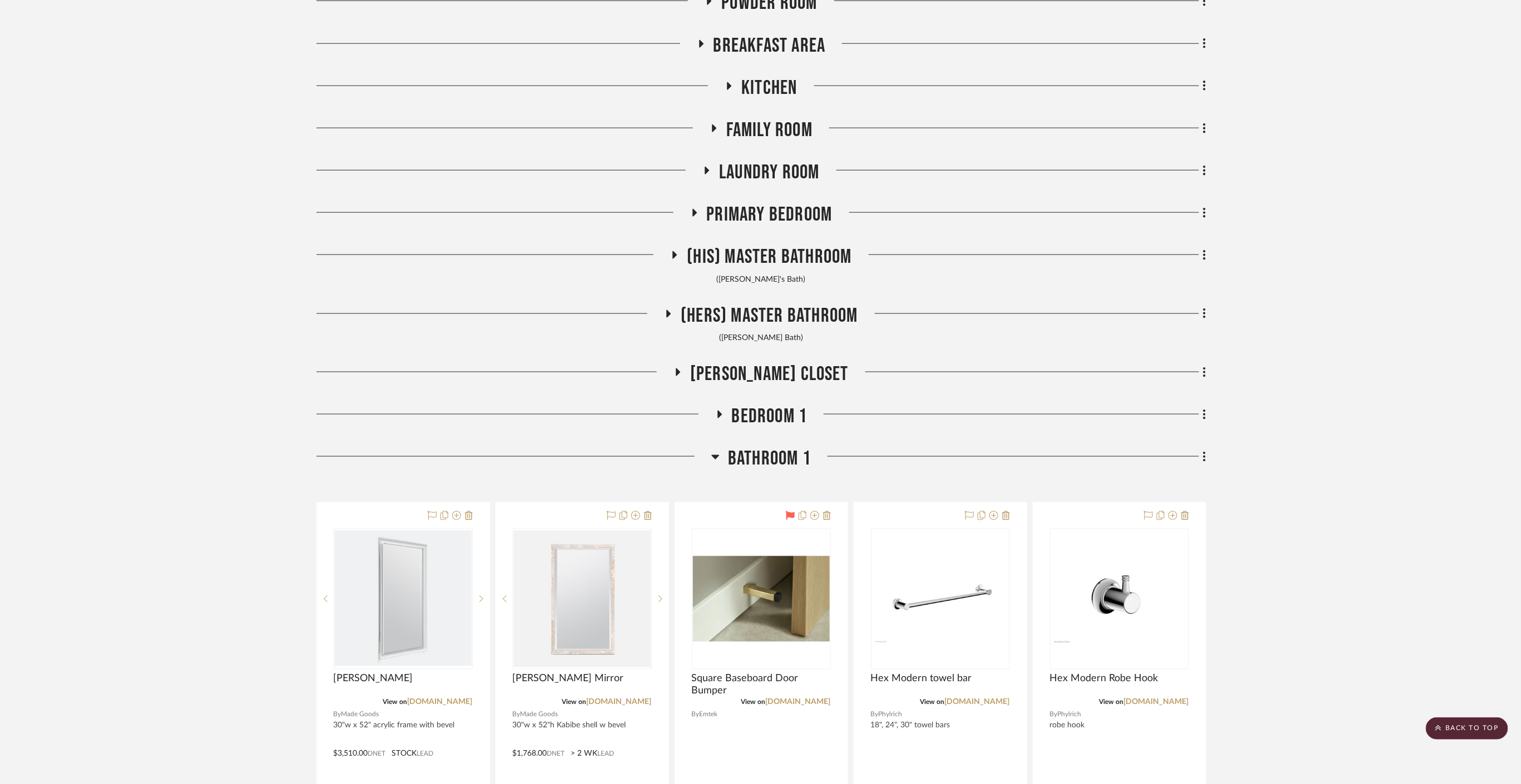
click at [749, 447] on span "Bathroom 1" at bounding box center [769, 458] width 83 height 24
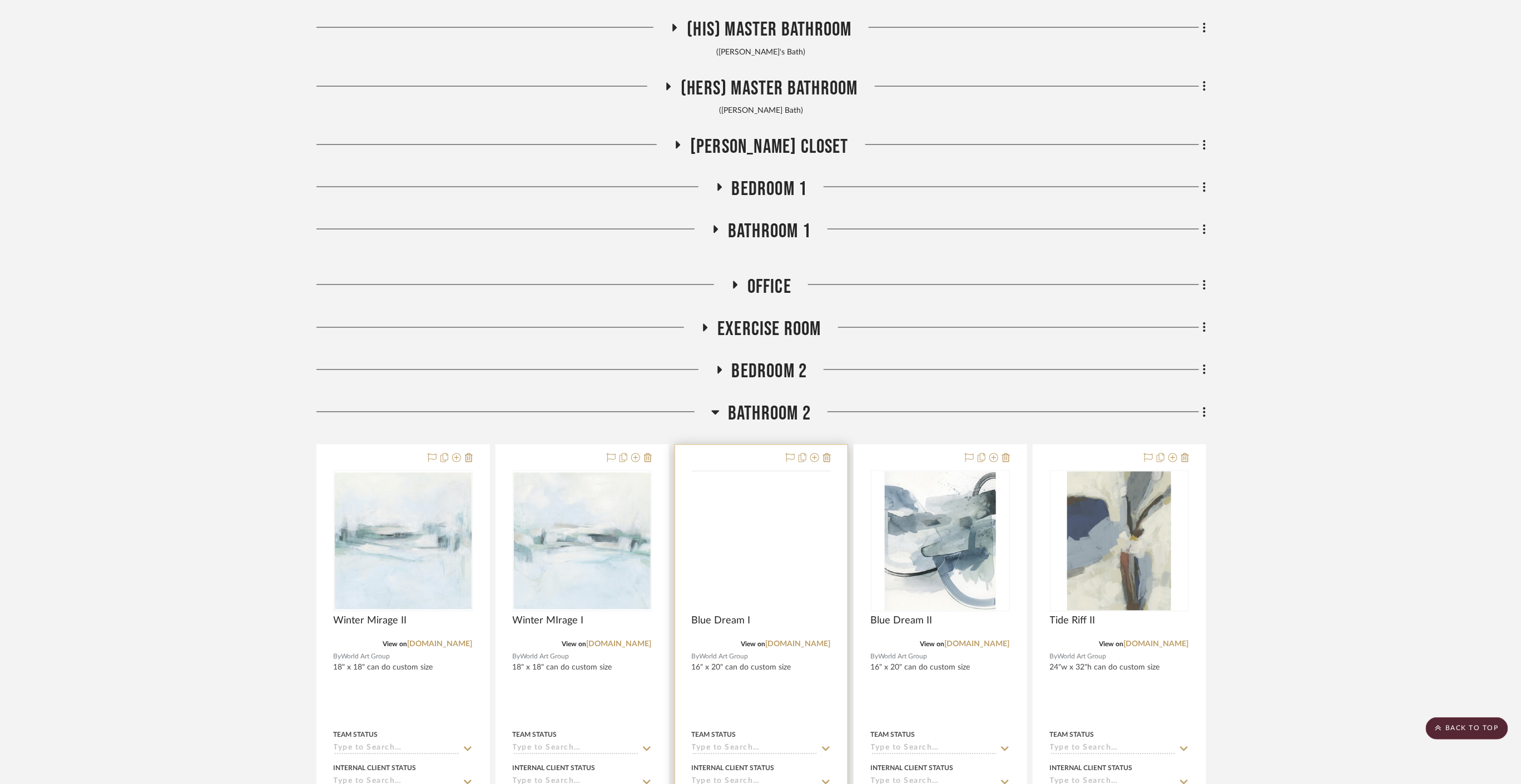
scroll to position [3828, 0]
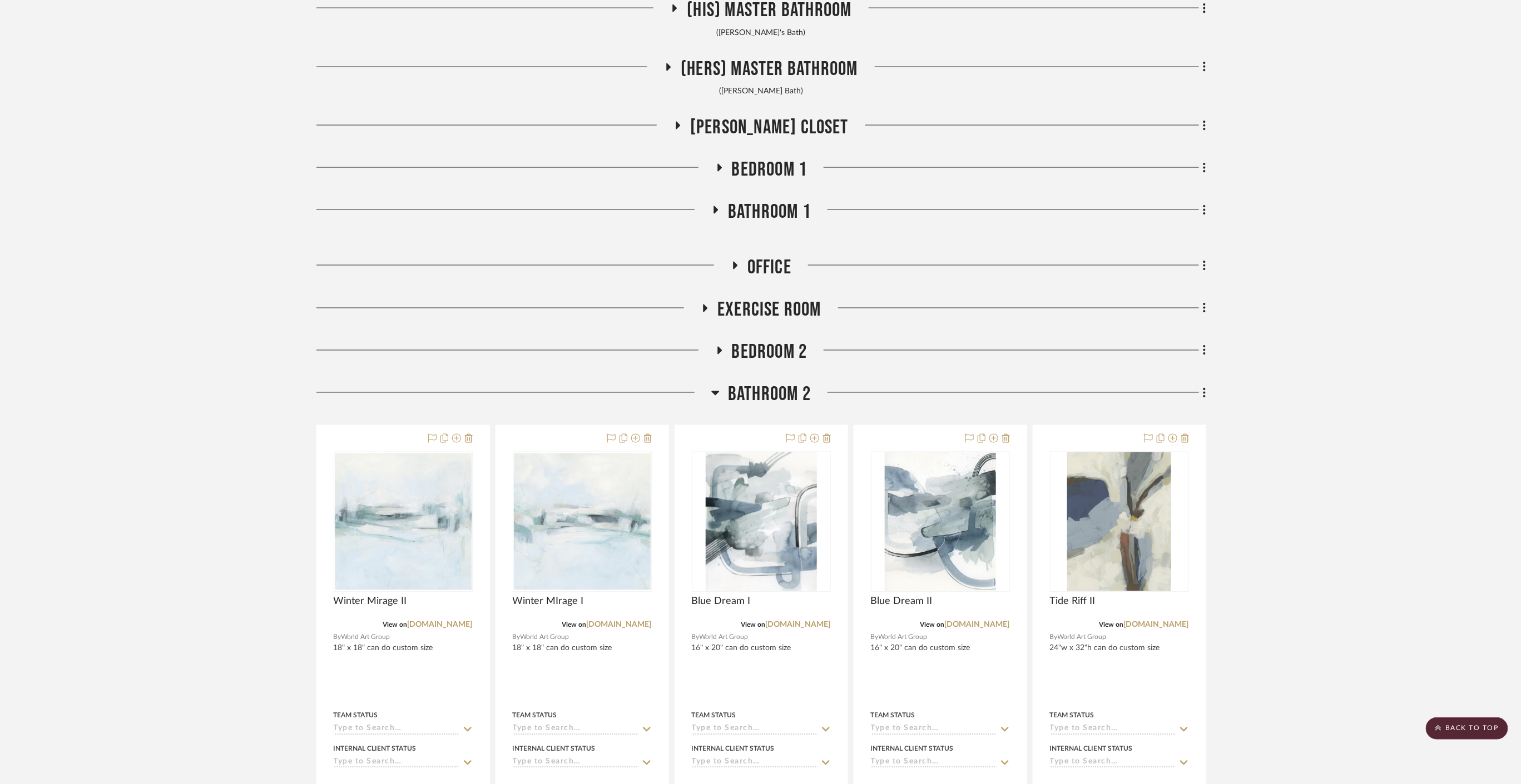
click at [756, 389] on span "Bathroom 2" at bounding box center [769, 394] width 83 height 24
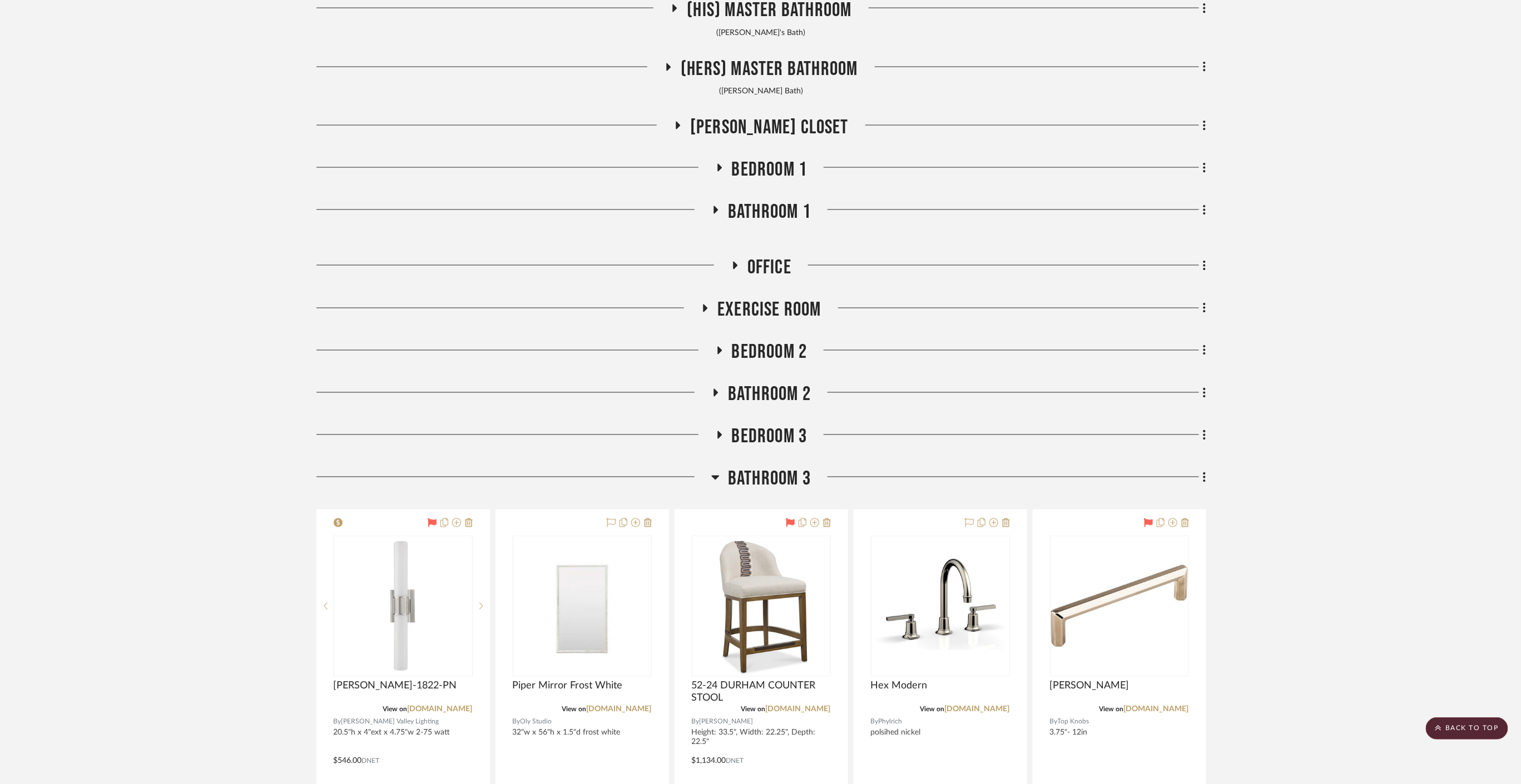
click at [744, 467] on span "Bathroom 3" at bounding box center [769, 479] width 83 height 24
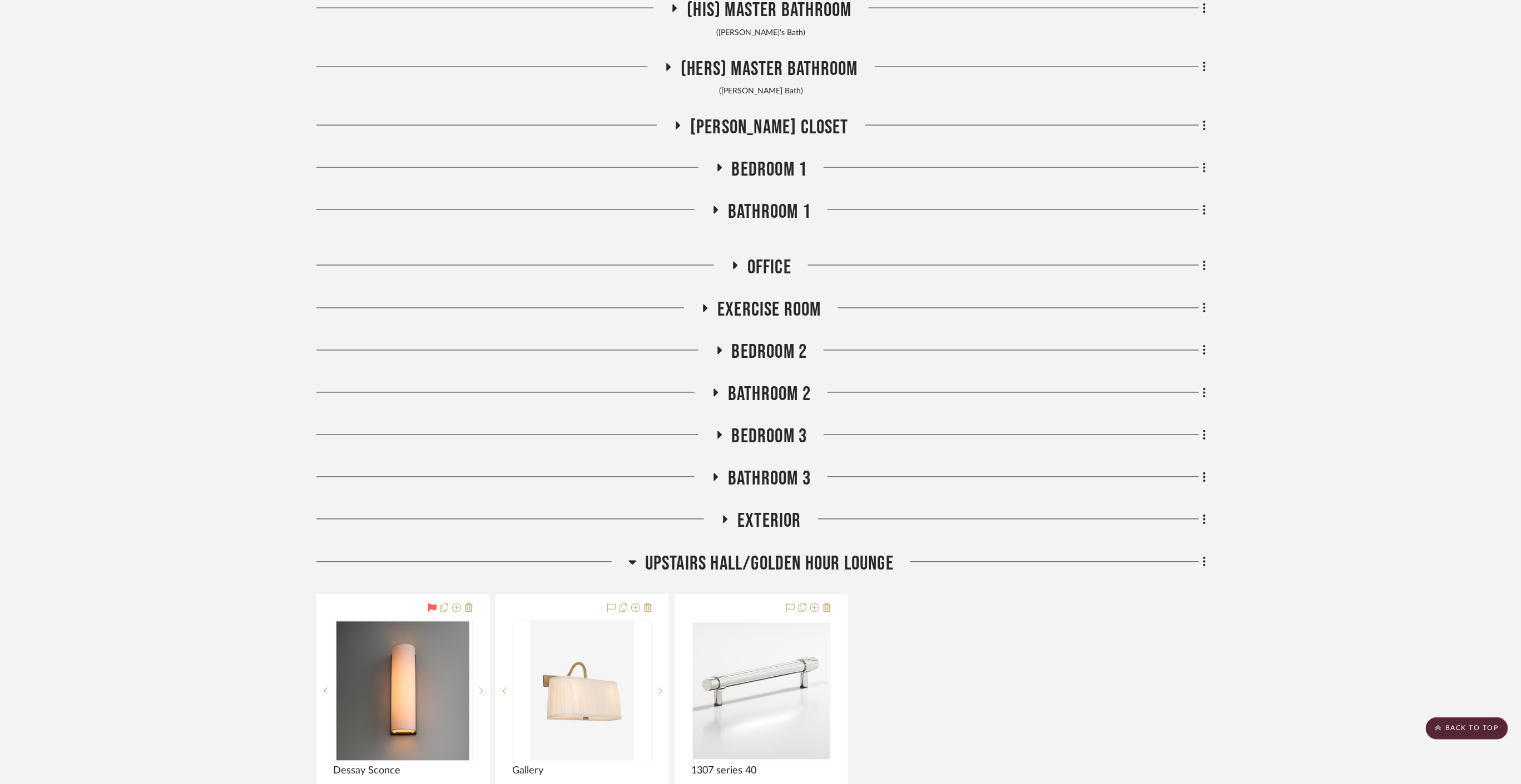
drag, startPoint x: 746, startPoint y: 469, endPoint x: 172, endPoint y: 515, distance: 575.8
click at [702, 556] on span "Upstairs Hall/Golden Hour Lounge" at bounding box center [769, 564] width 249 height 24
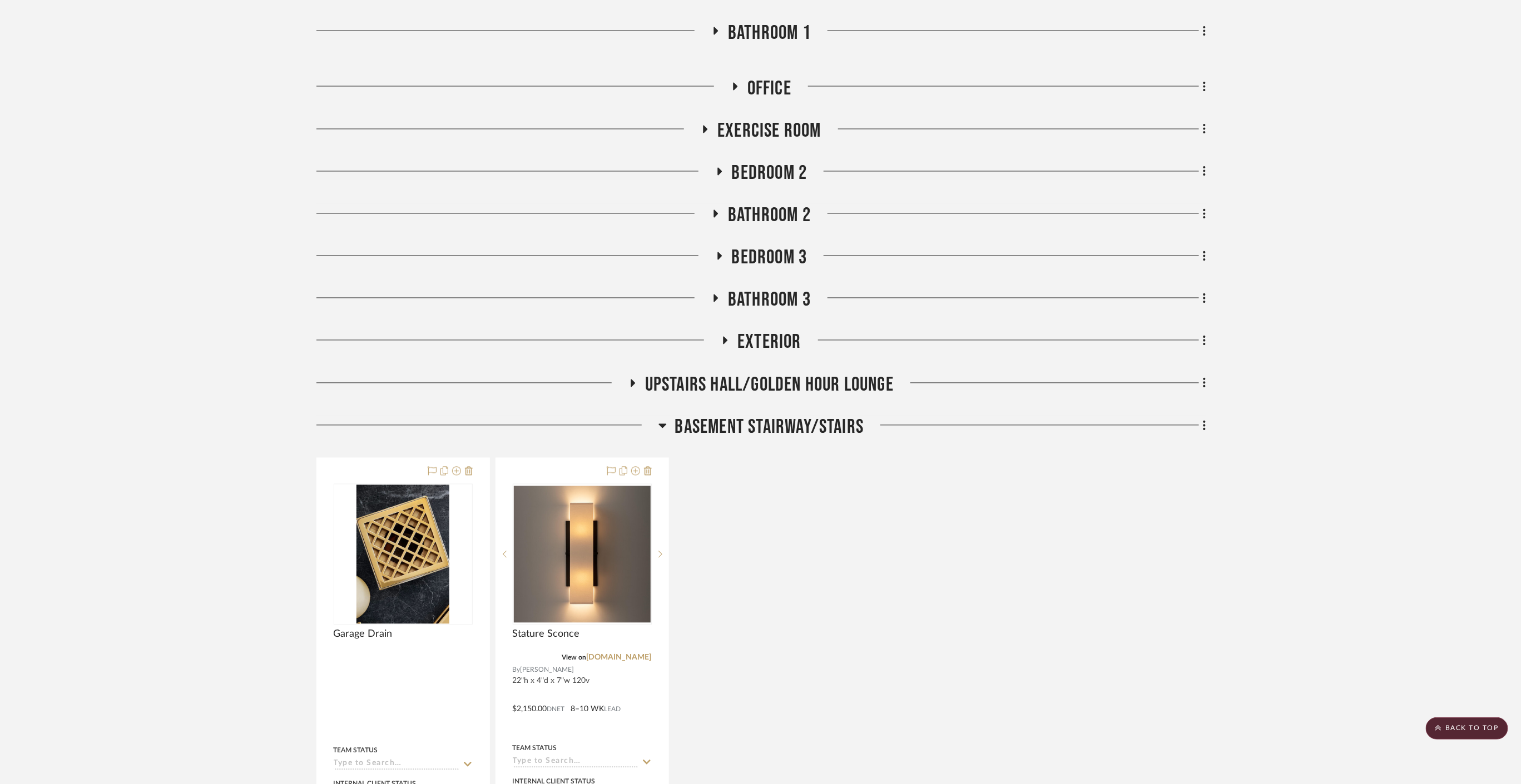
scroll to position [4013, 0]
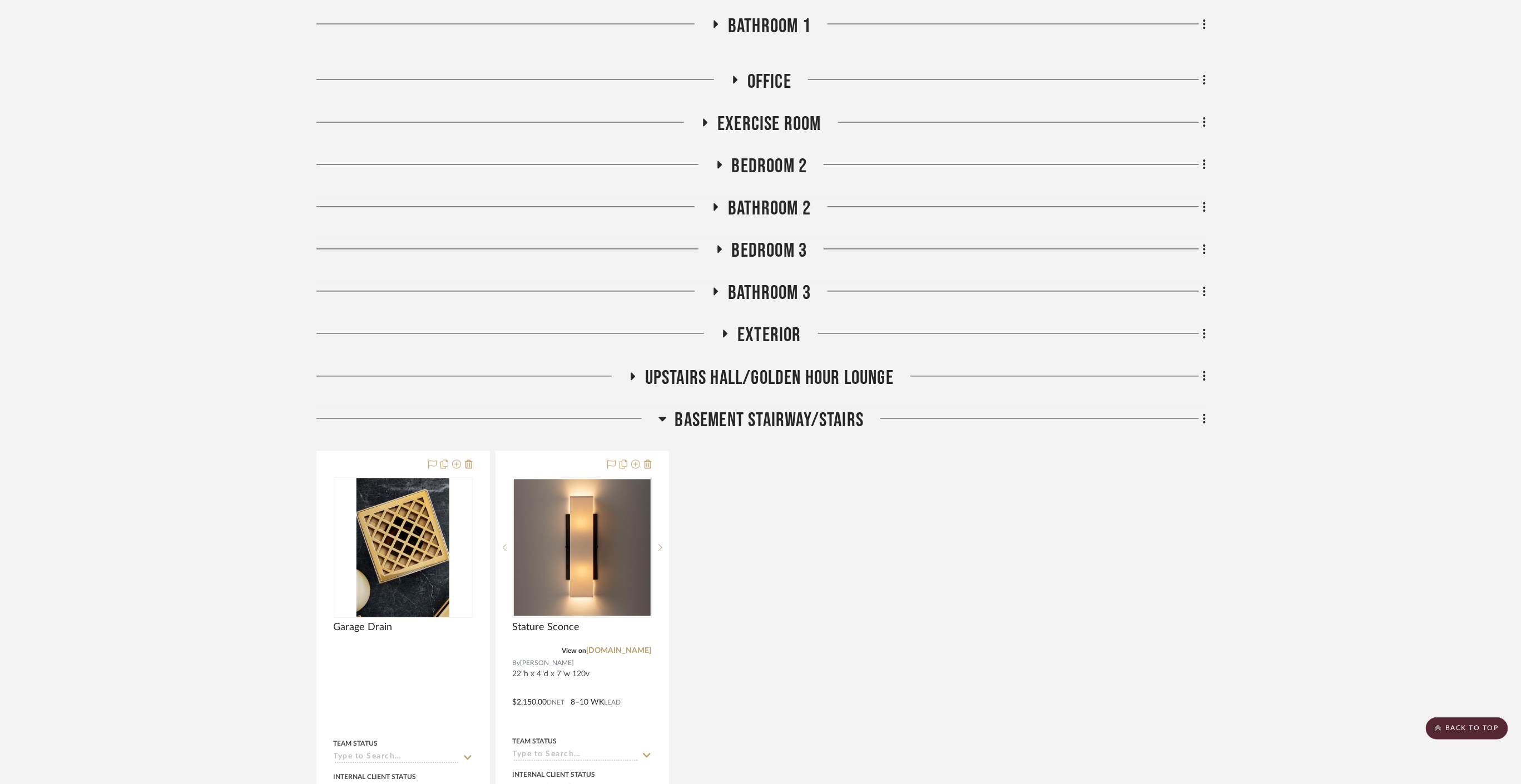
click at [759, 413] on span "Basement stairway/Stairs" at bounding box center [769, 420] width 189 height 24
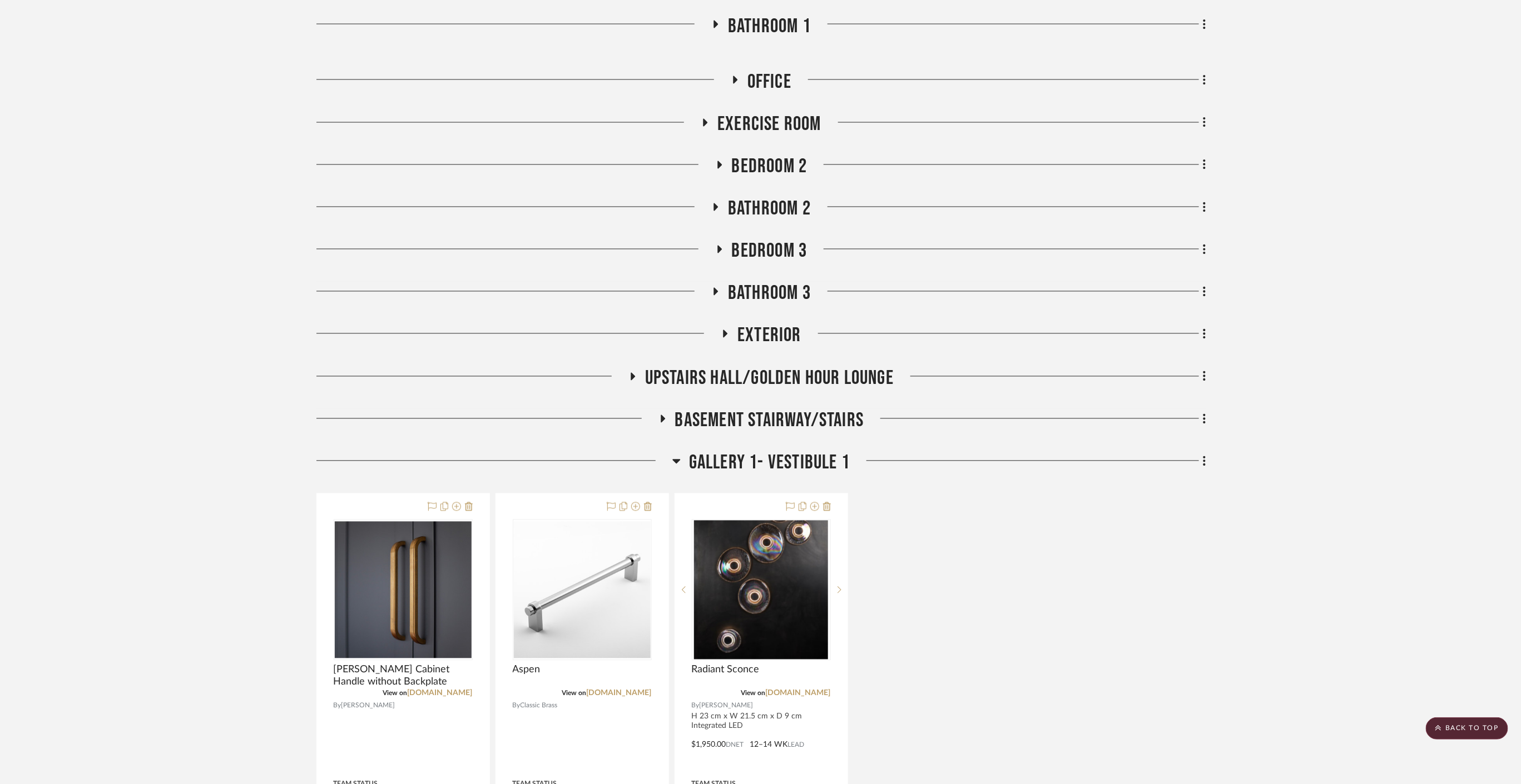
click at [809, 456] on span "Gallery 1- Vestibule 1" at bounding box center [770, 462] width 161 height 24
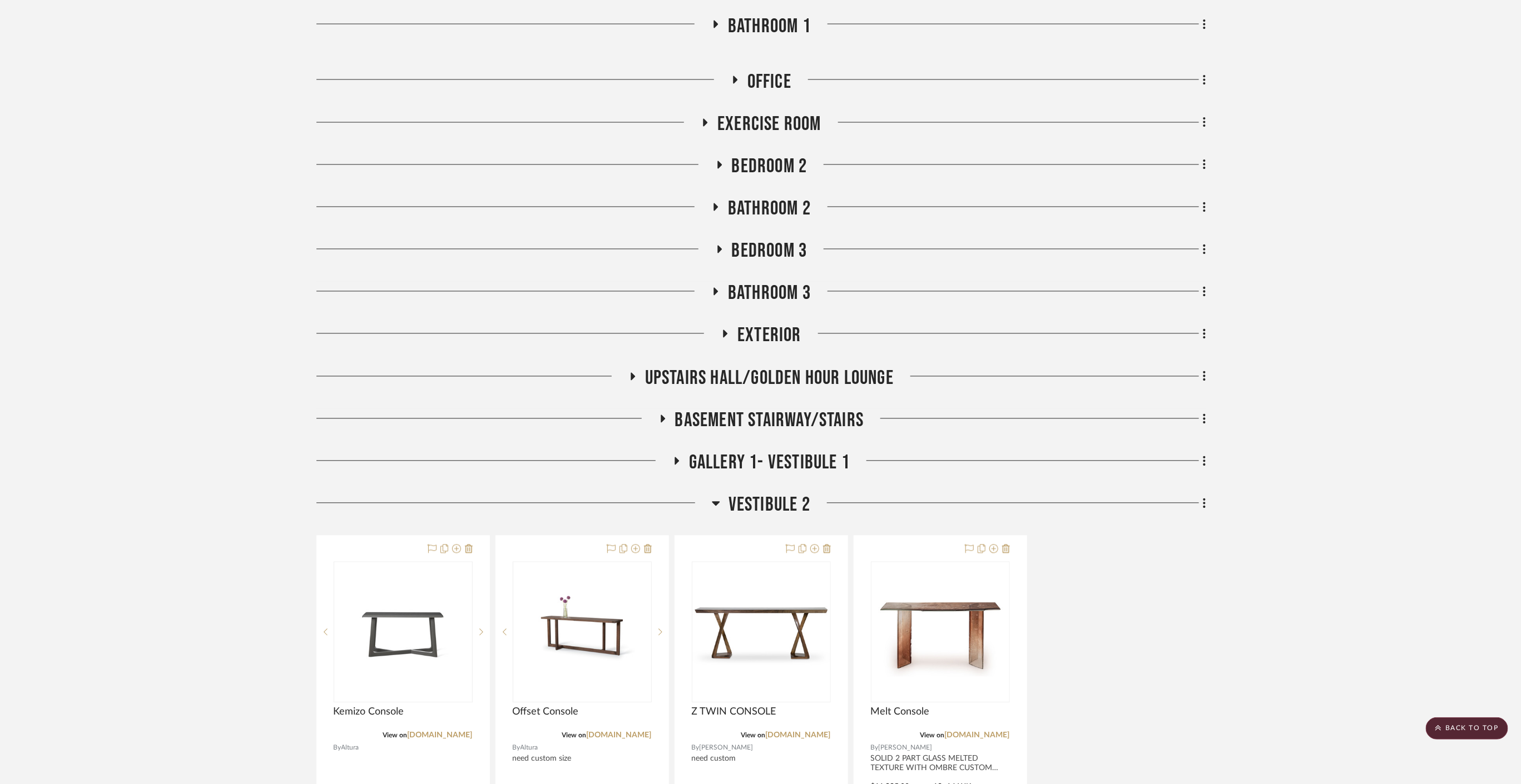
click at [756, 500] on span "Vestibule 2" at bounding box center [769, 505] width 82 height 24
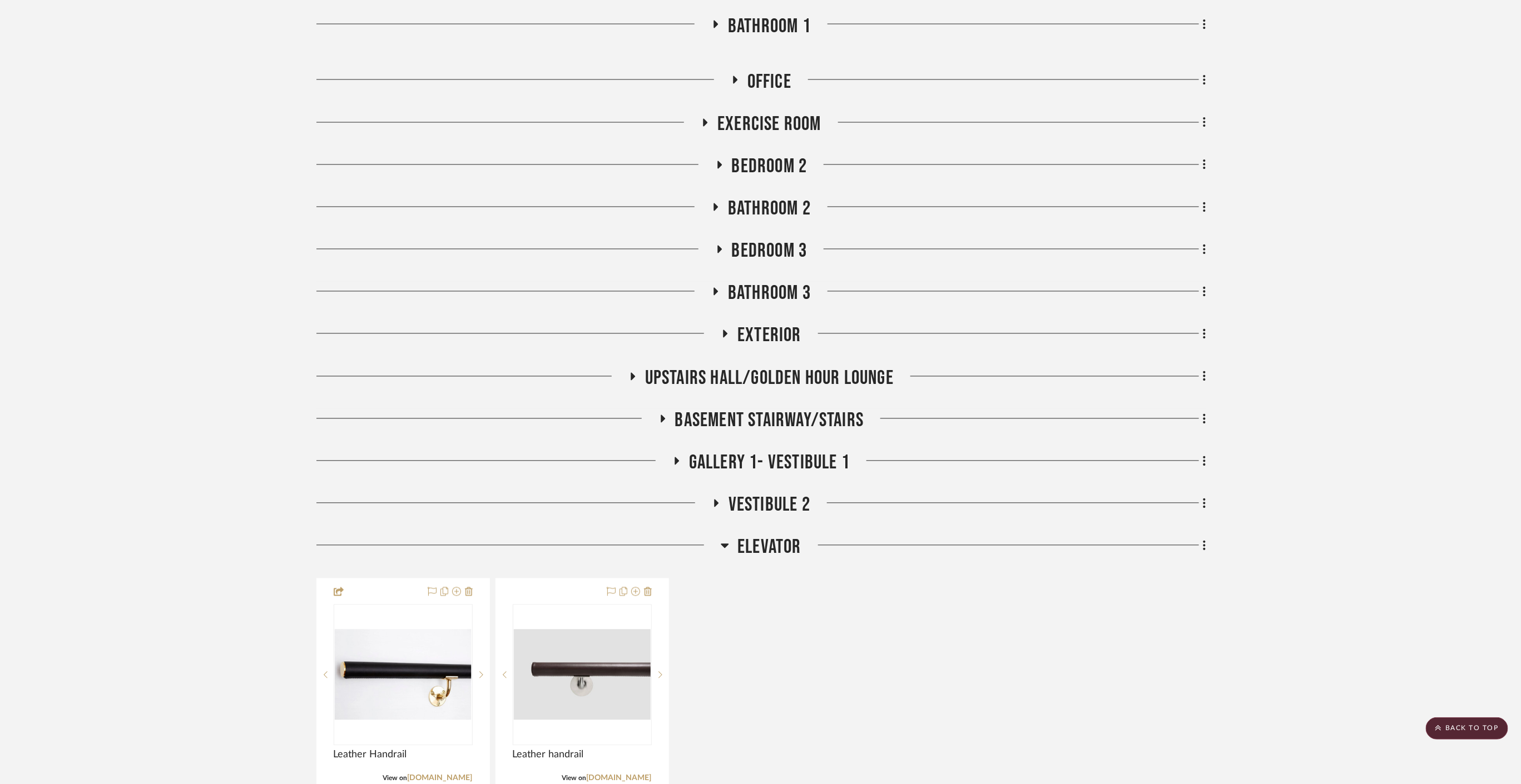
click at [756, 544] on span "Elevator" at bounding box center [769, 547] width 64 height 24
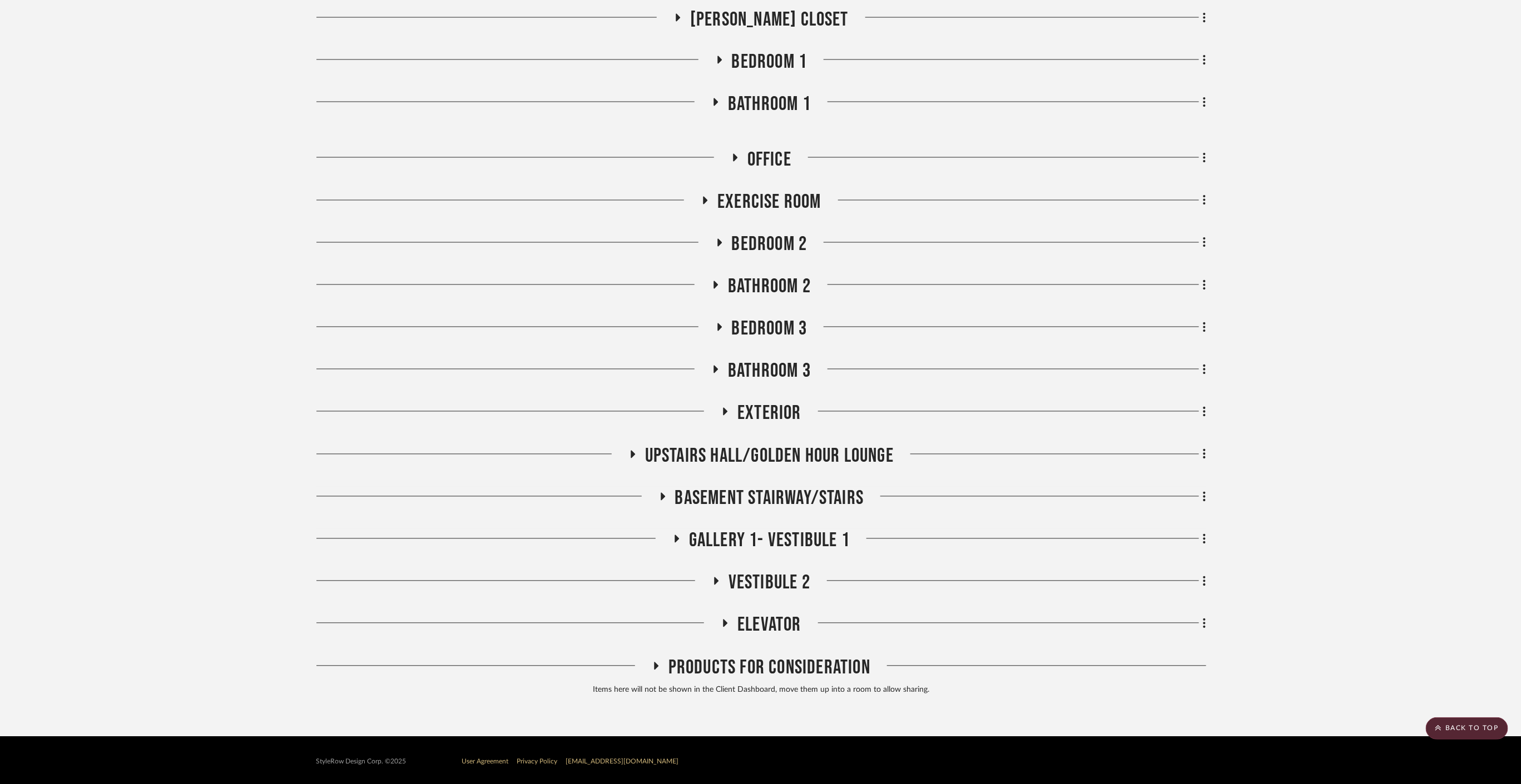
click at [686, 656] on span "Products For Consideration" at bounding box center [769, 668] width 202 height 24
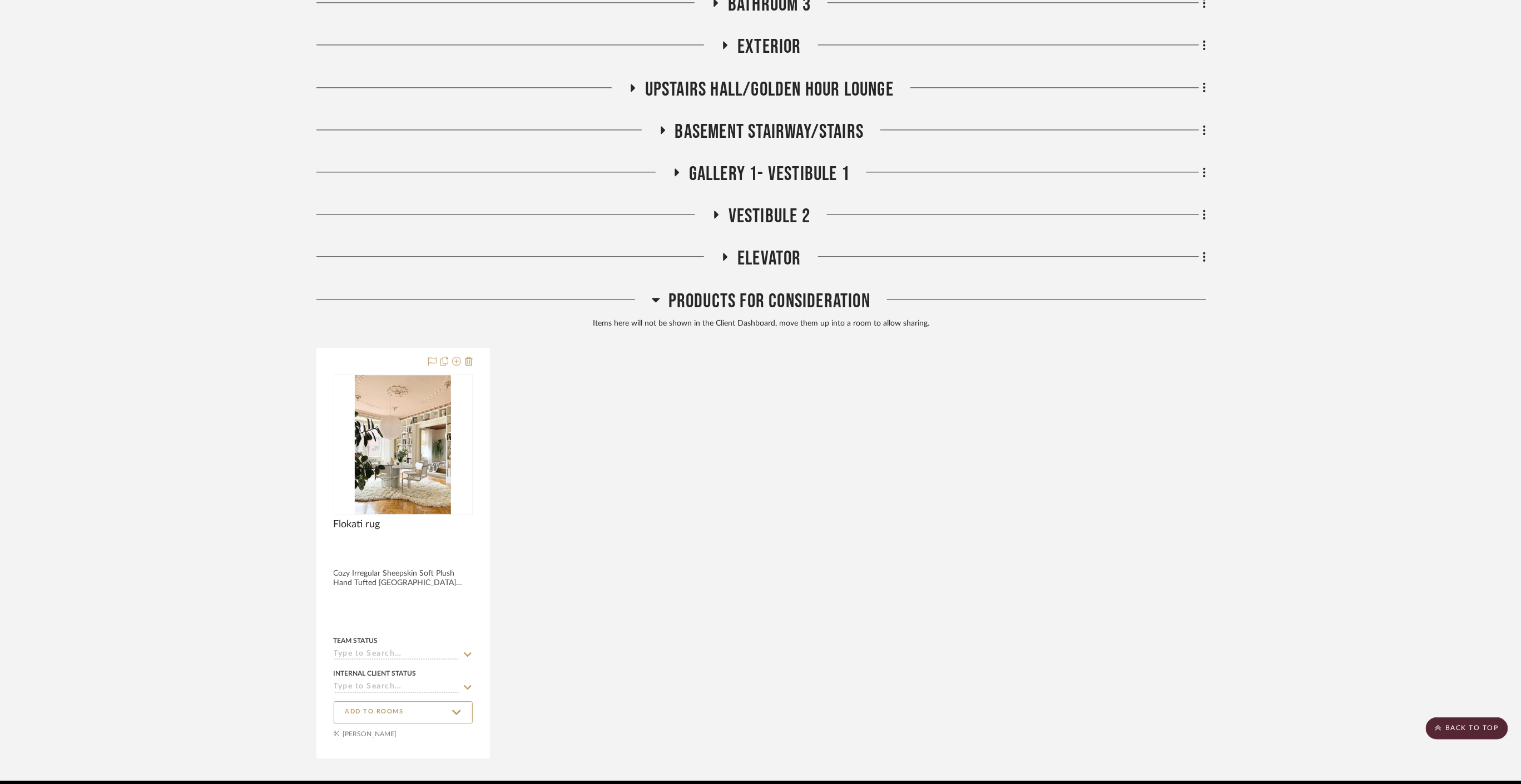
scroll to position [4322, 0]
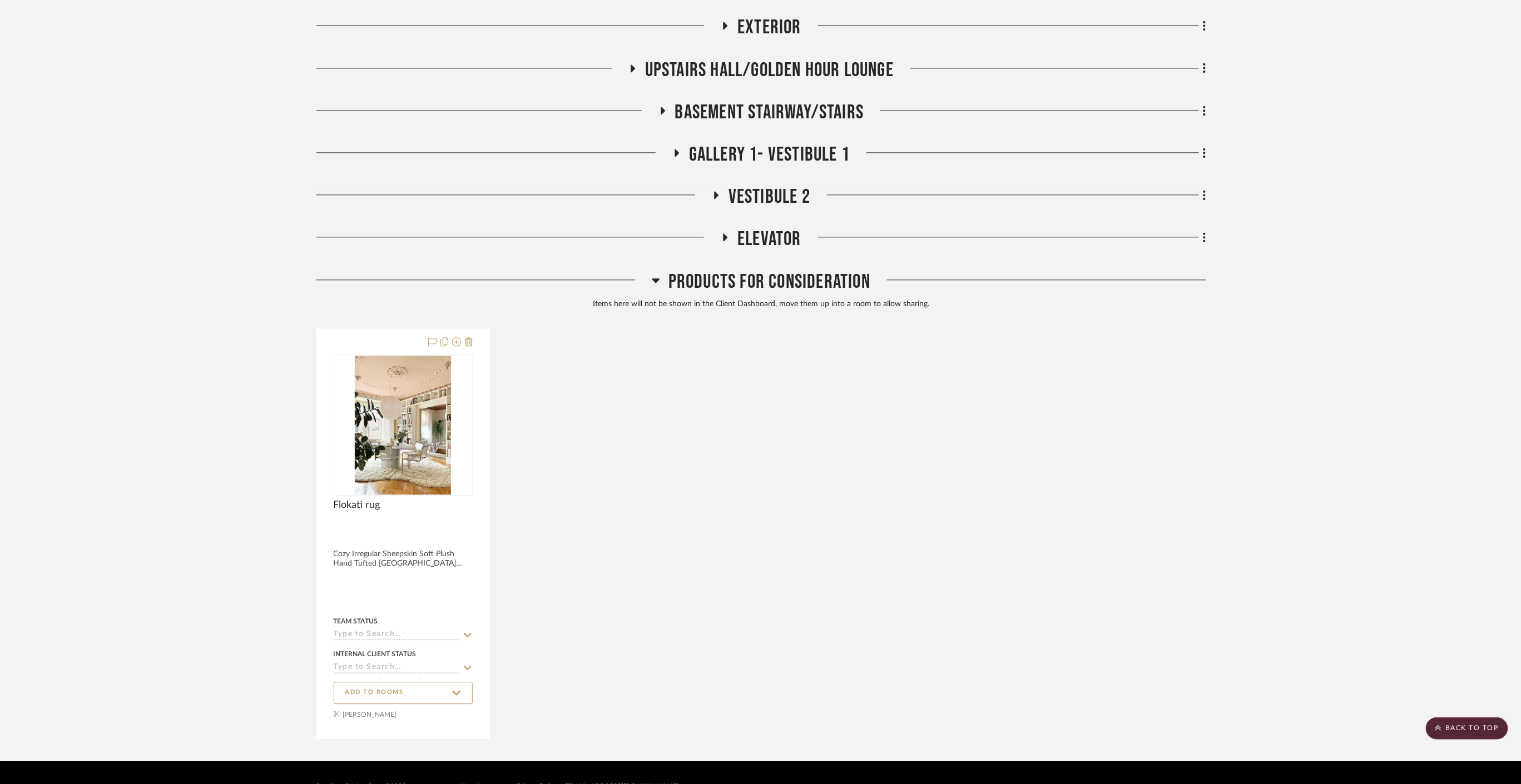
click at [705, 279] on span "Products For Consideration" at bounding box center [769, 281] width 202 height 24
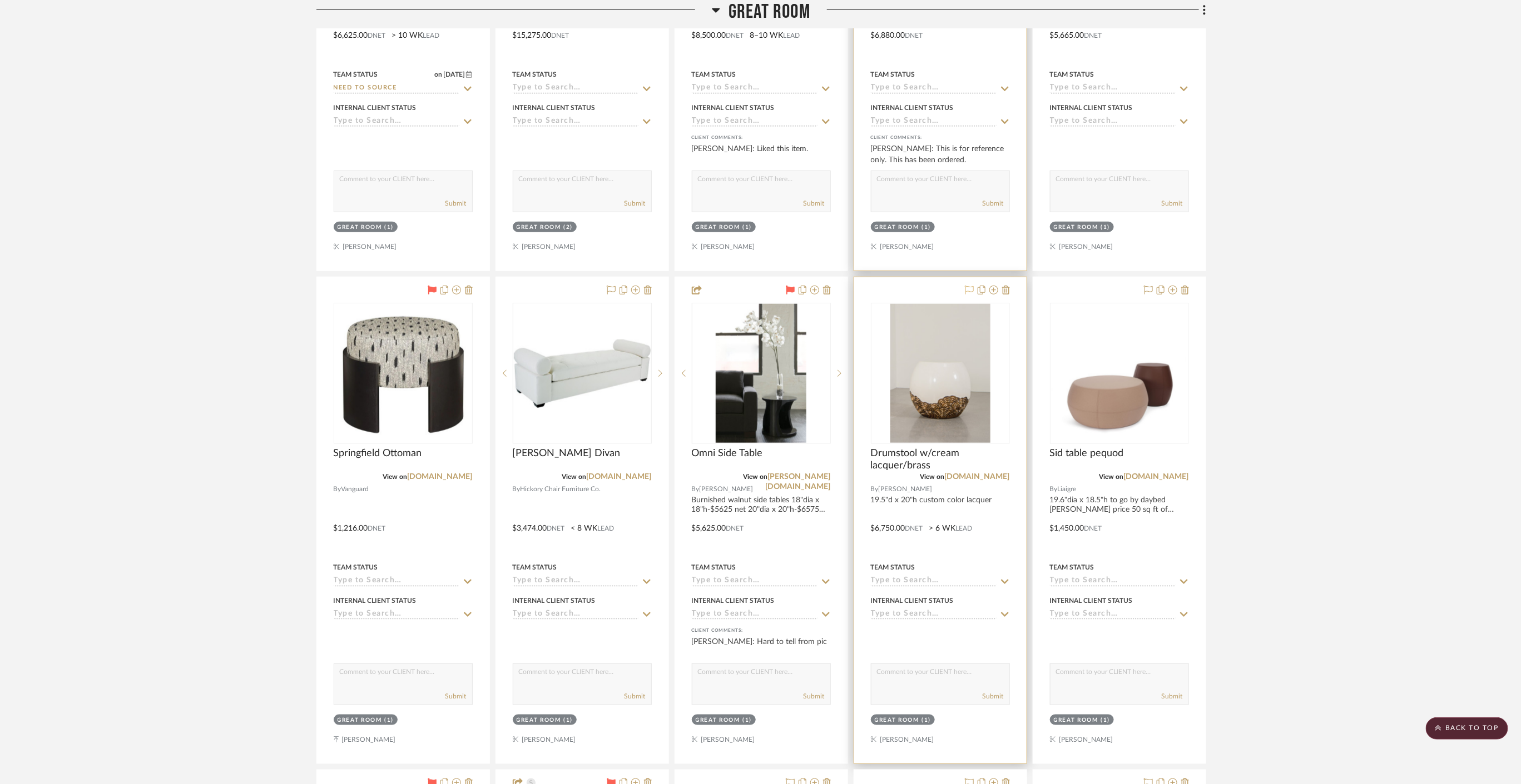
scroll to position [416, 0]
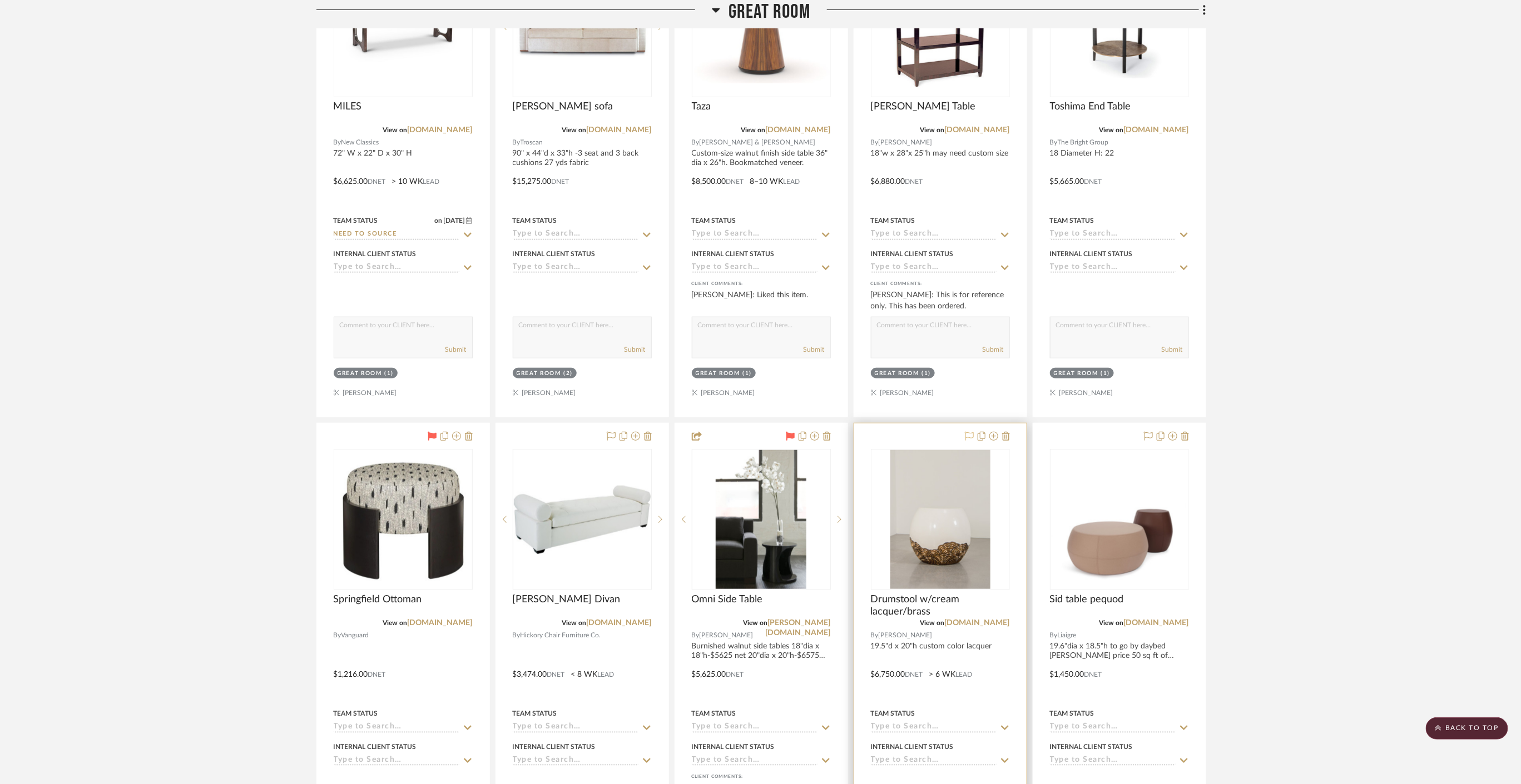
click at [789, 8] on span "Great Room" at bounding box center [769, 11] width 82 height 24
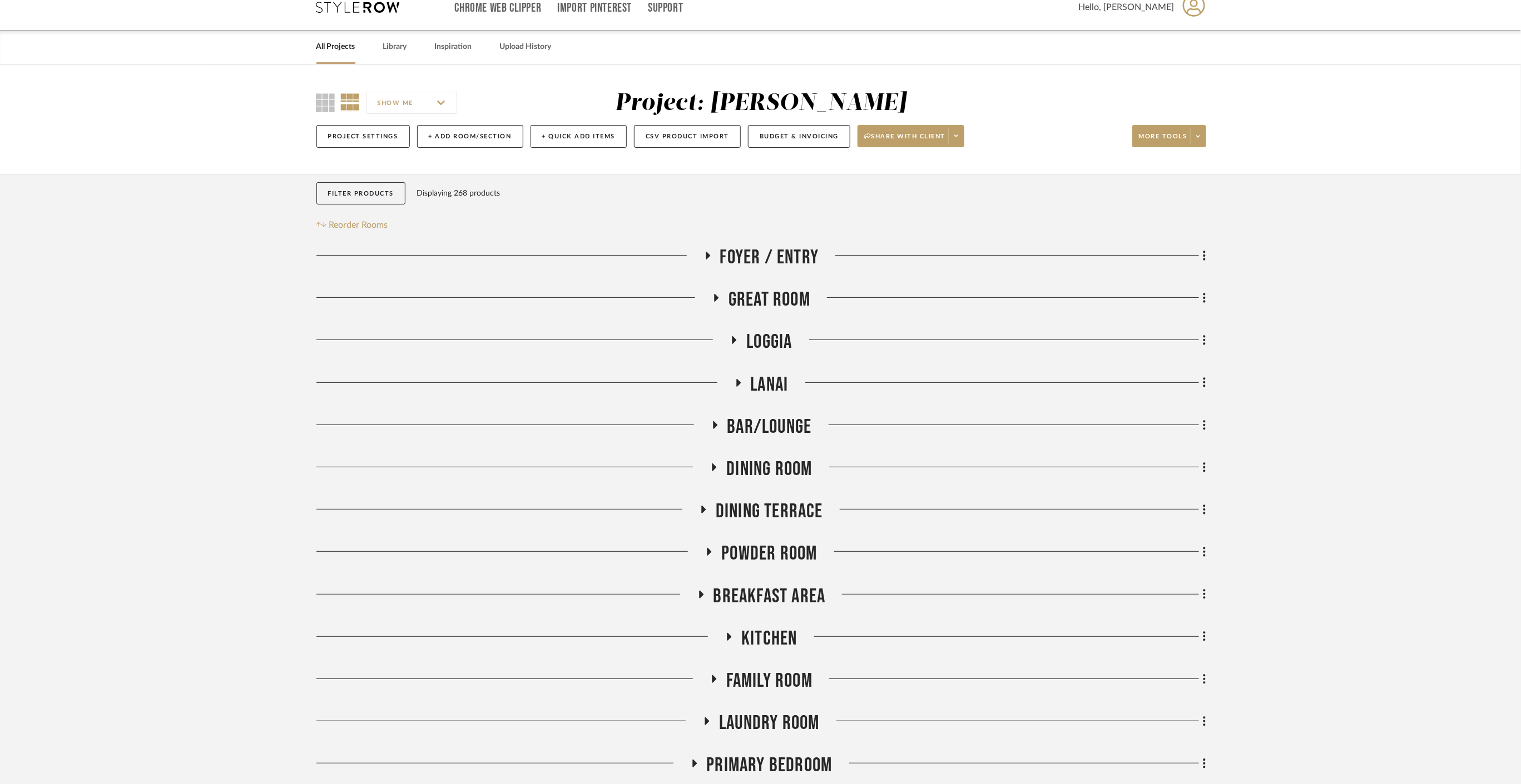
scroll to position [0, 0]
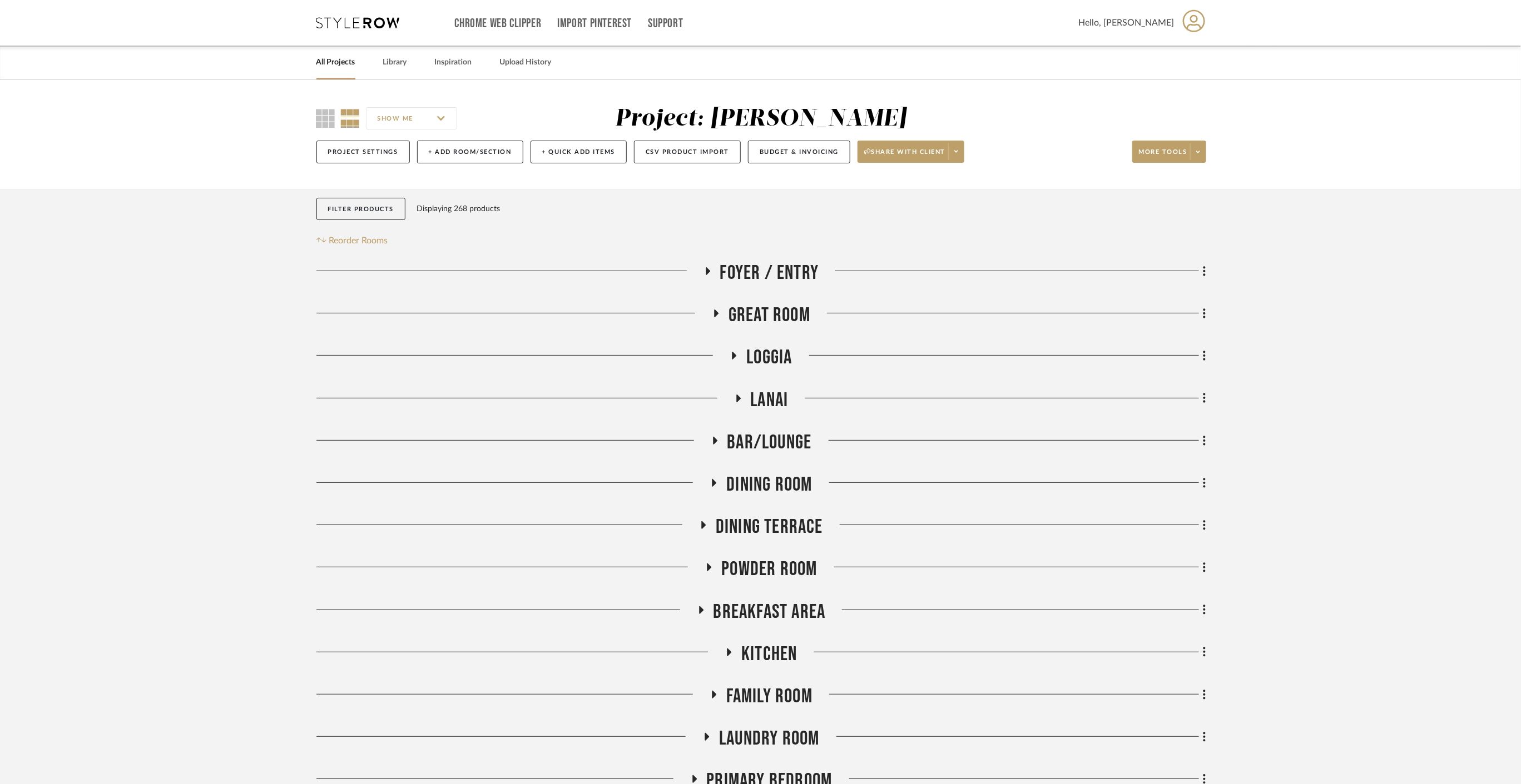
click at [333, 55] on link "All Projects" at bounding box center [336, 63] width 39 height 15
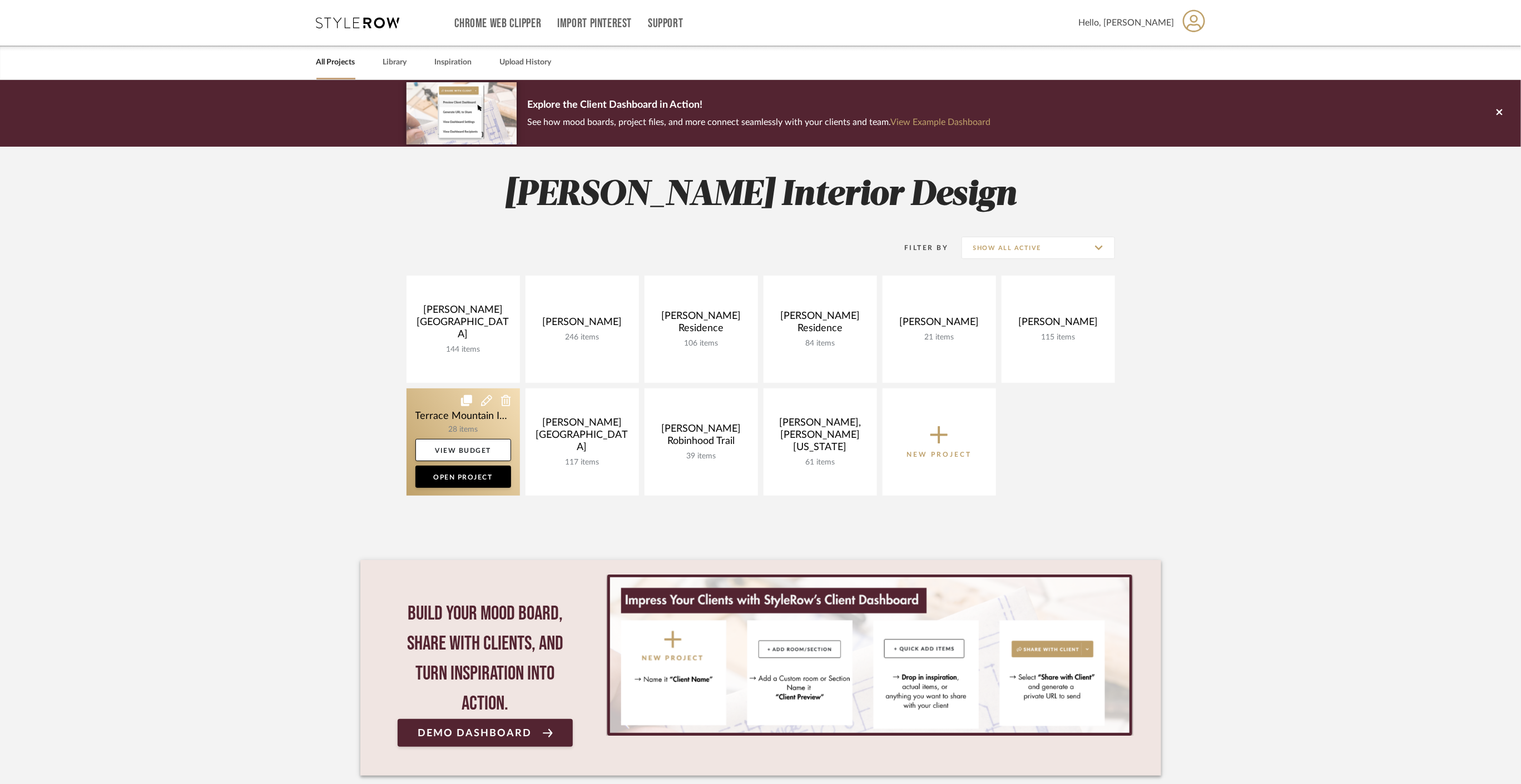
click at [483, 425] on link at bounding box center [463, 442] width 114 height 107
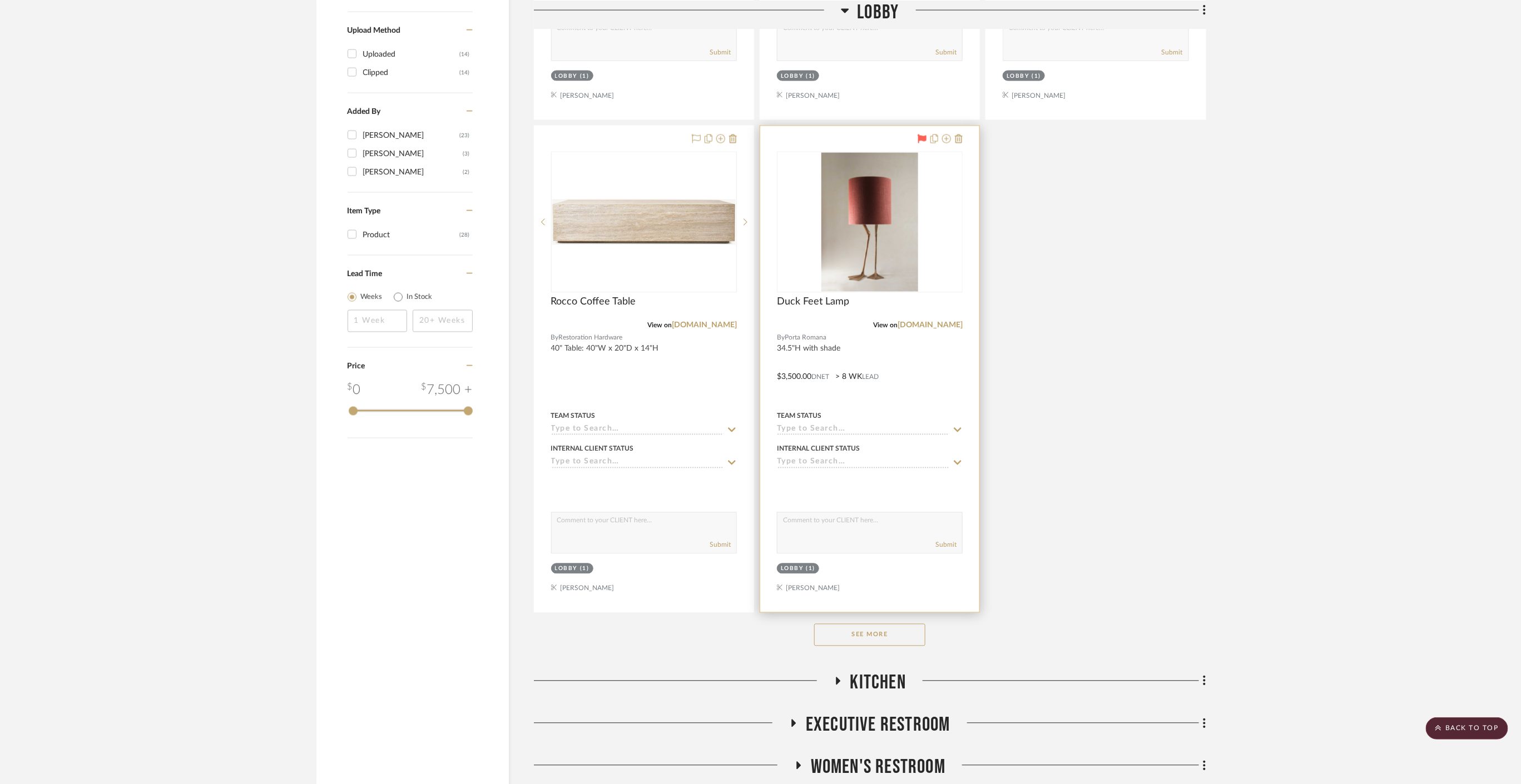
scroll to position [1297, 0]
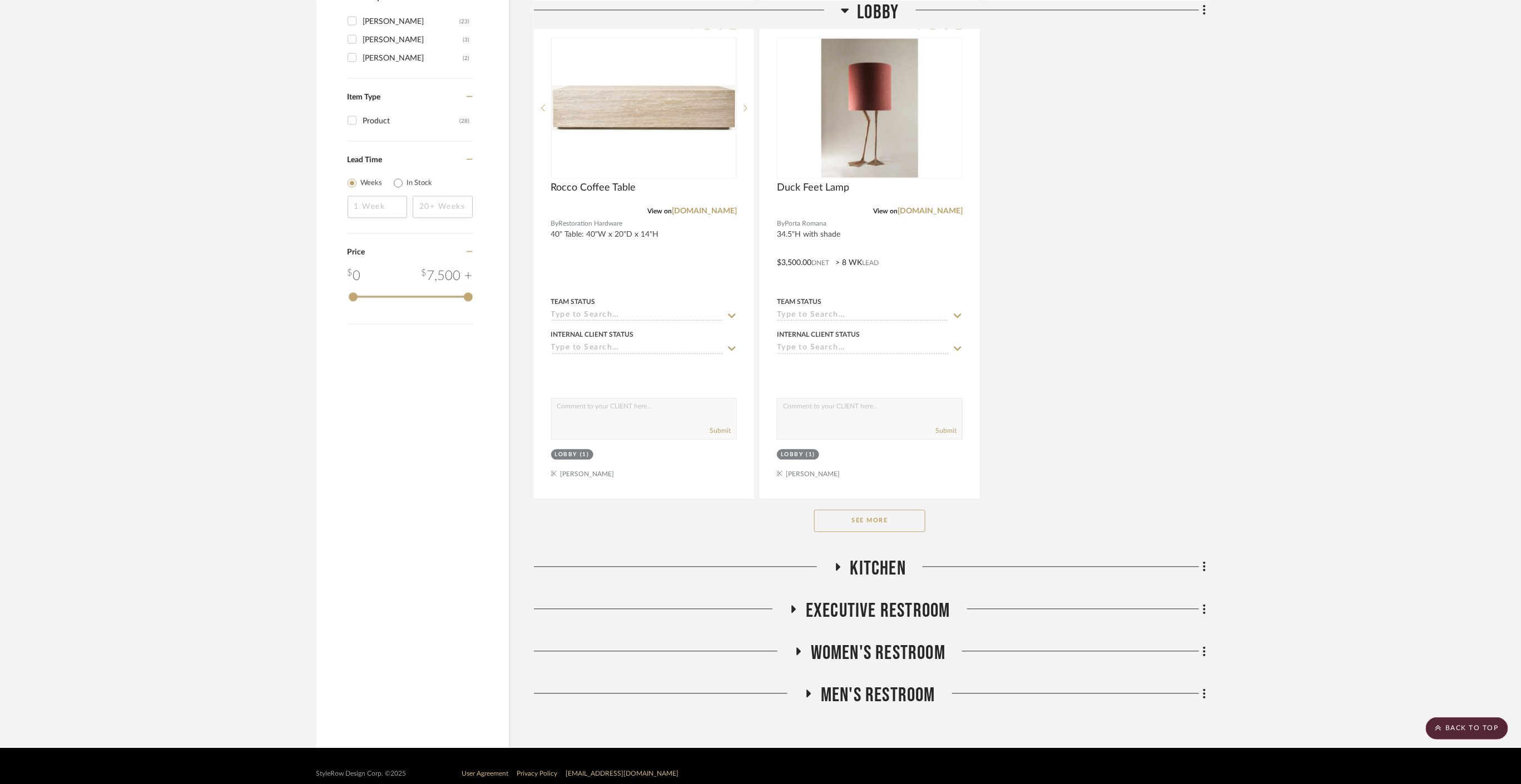
click at [876, 521] on button "See More" at bounding box center [869, 521] width 111 height 22
